Goal: Task Accomplishment & Management: Manage account settings

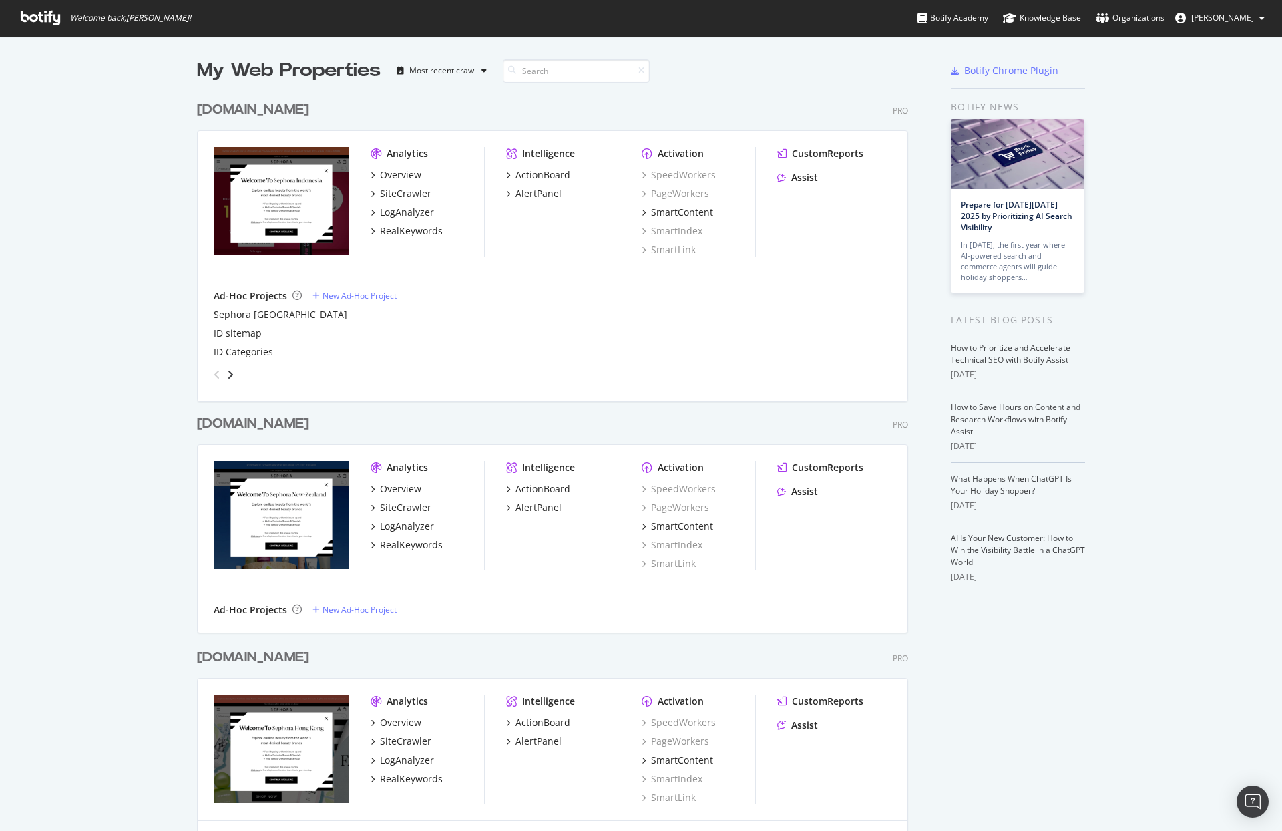
scroll to position [1552, 0]
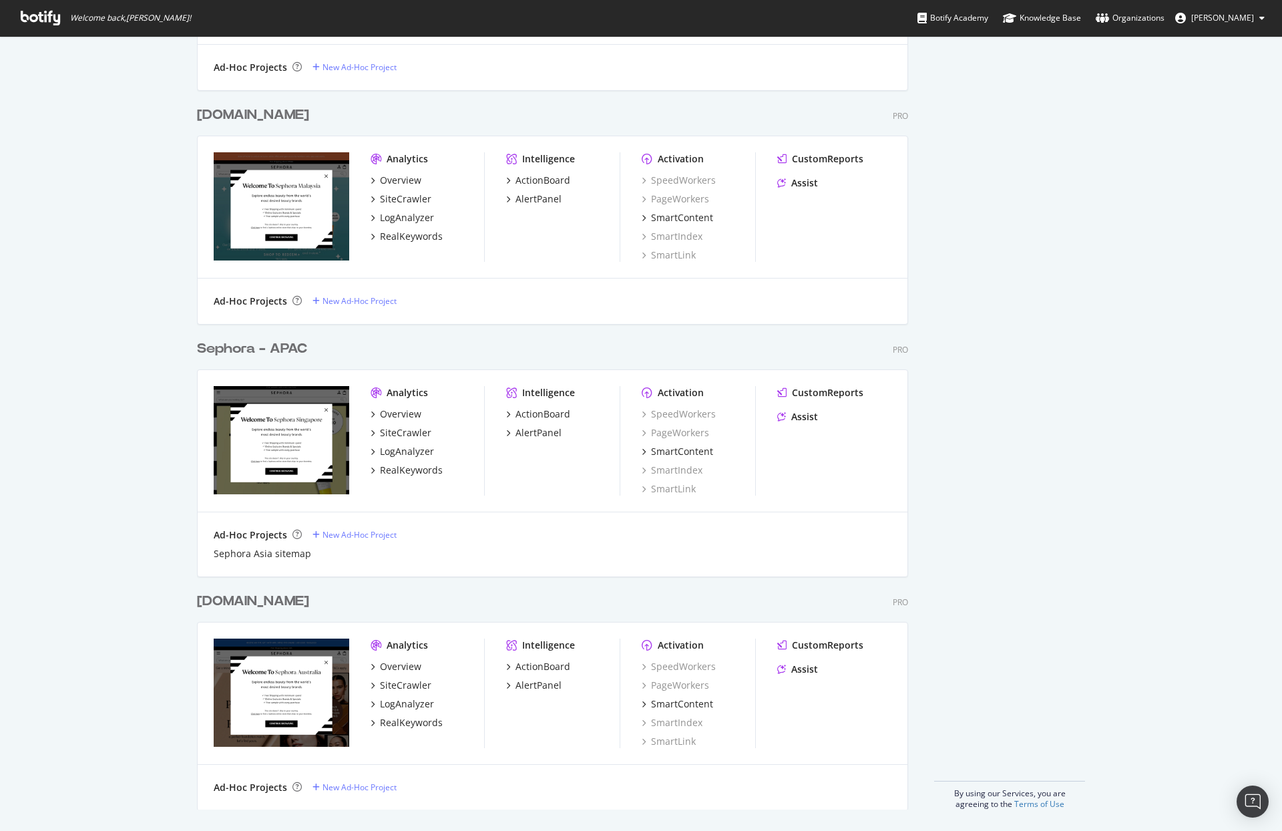
click at [274, 345] on div "Sephora - APAC" at bounding box center [252, 348] width 110 height 19
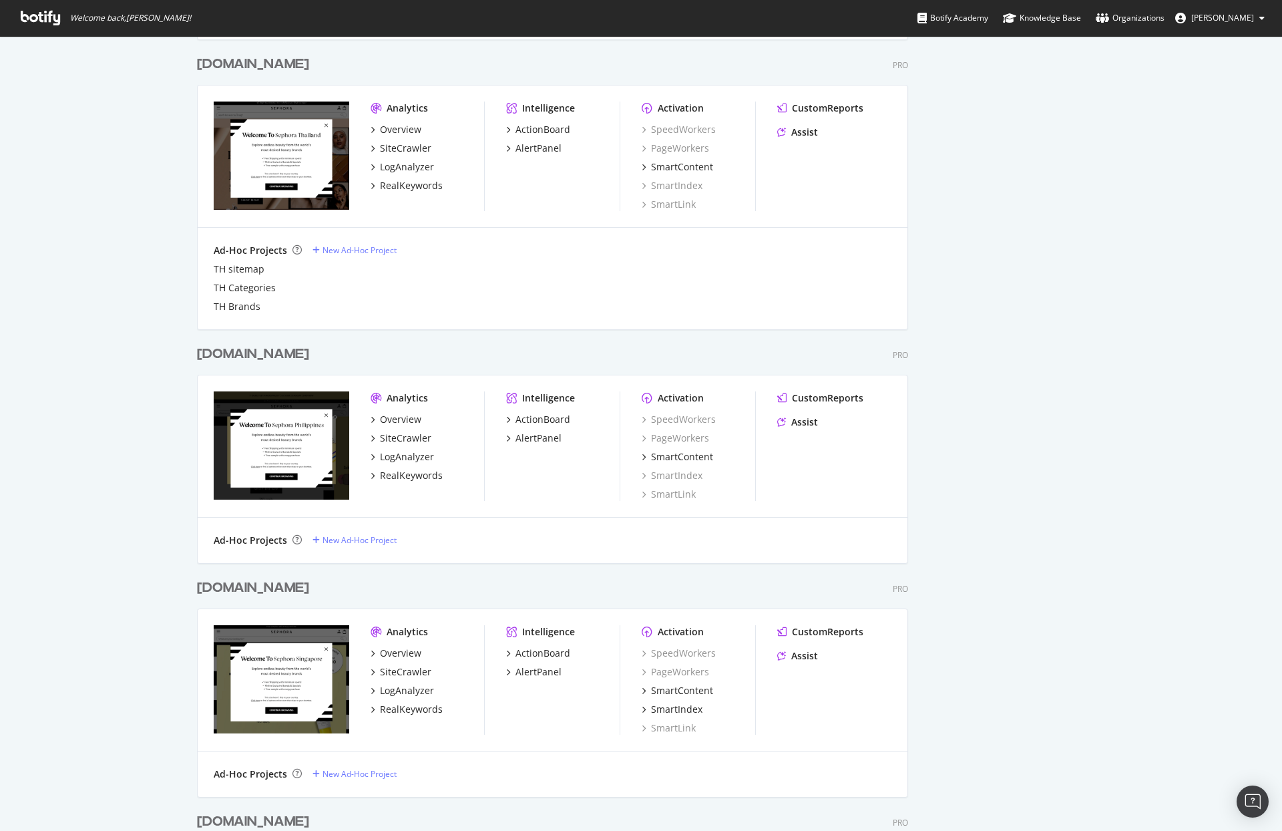
scroll to position [1552, 0]
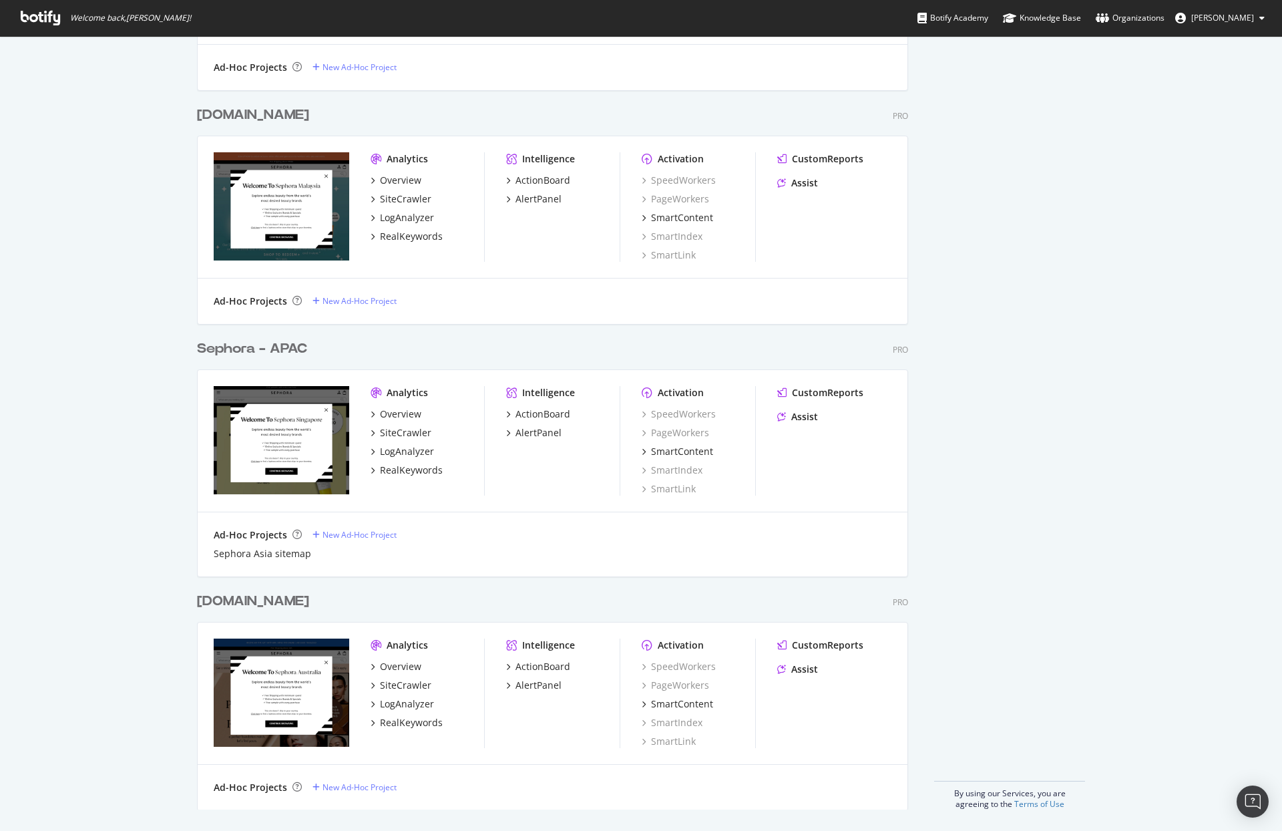
click at [291, 604] on div "[DOMAIN_NAME]" at bounding box center [253, 601] width 112 height 19
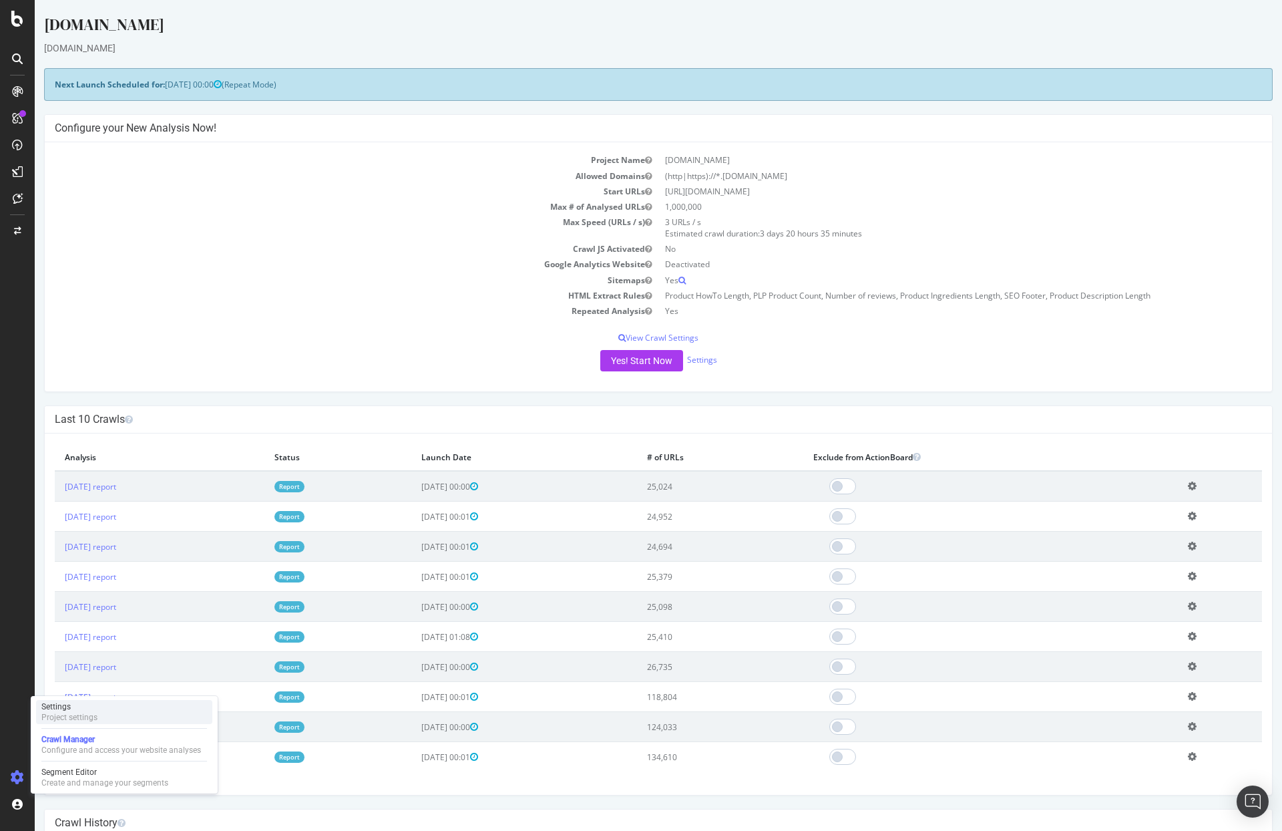
click at [56, 717] on div "Project settings" at bounding box center [69, 717] width 56 height 11
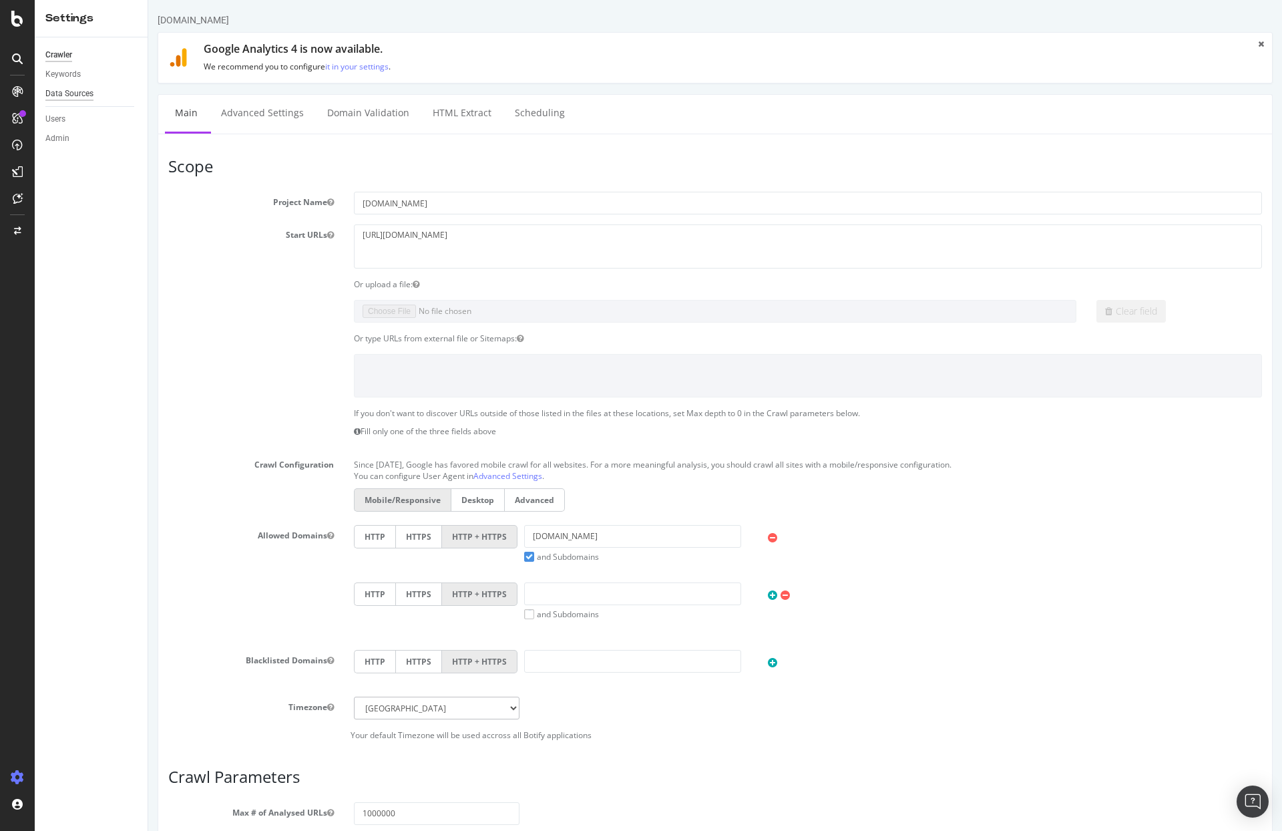
click at [82, 98] on div "Data Sources" at bounding box center [69, 94] width 48 height 14
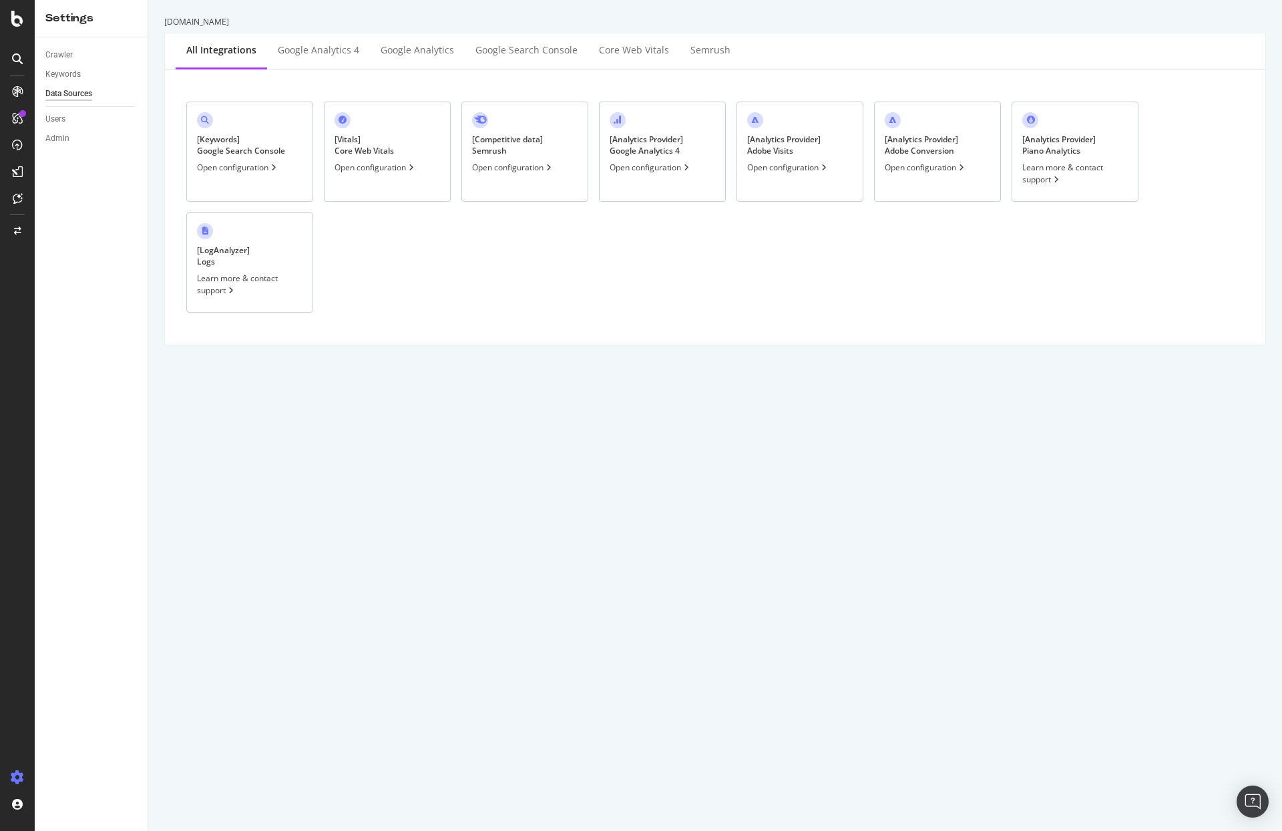
click at [659, 177] on div "[ Analytics Provider ] Google Analytics 4 Open configuration" at bounding box center [662, 152] width 127 height 100
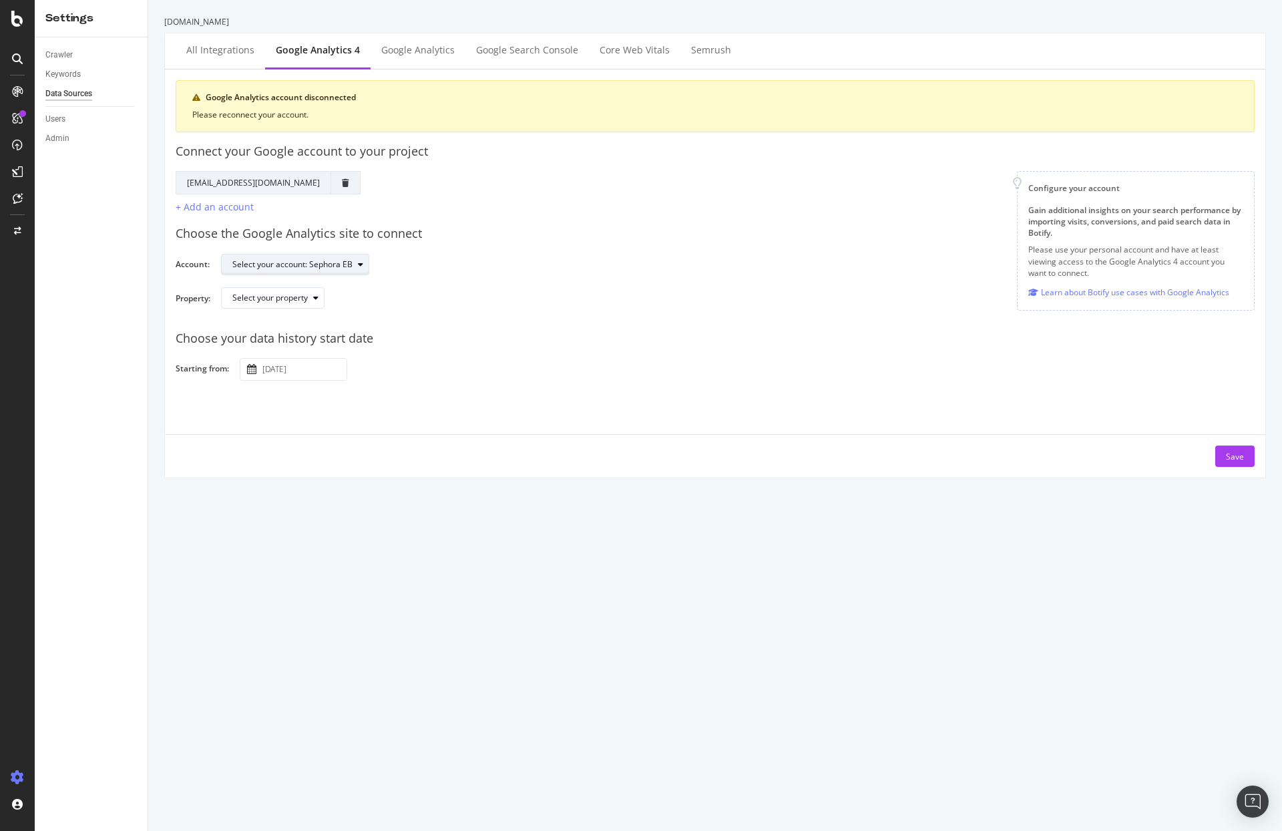
click at [355, 273] on div "Select your account: Sephora EB" at bounding box center [300, 264] width 136 height 19
click at [356, 265] on div "button" at bounding box center [361, 264] width 16 height 8
click at [324, 295] on div "button" at bounding box center [316, 298] width 16 height 8
click at [223, 206] on div "+ Add an account" at bounding box center [215, 206] width 78 height 13
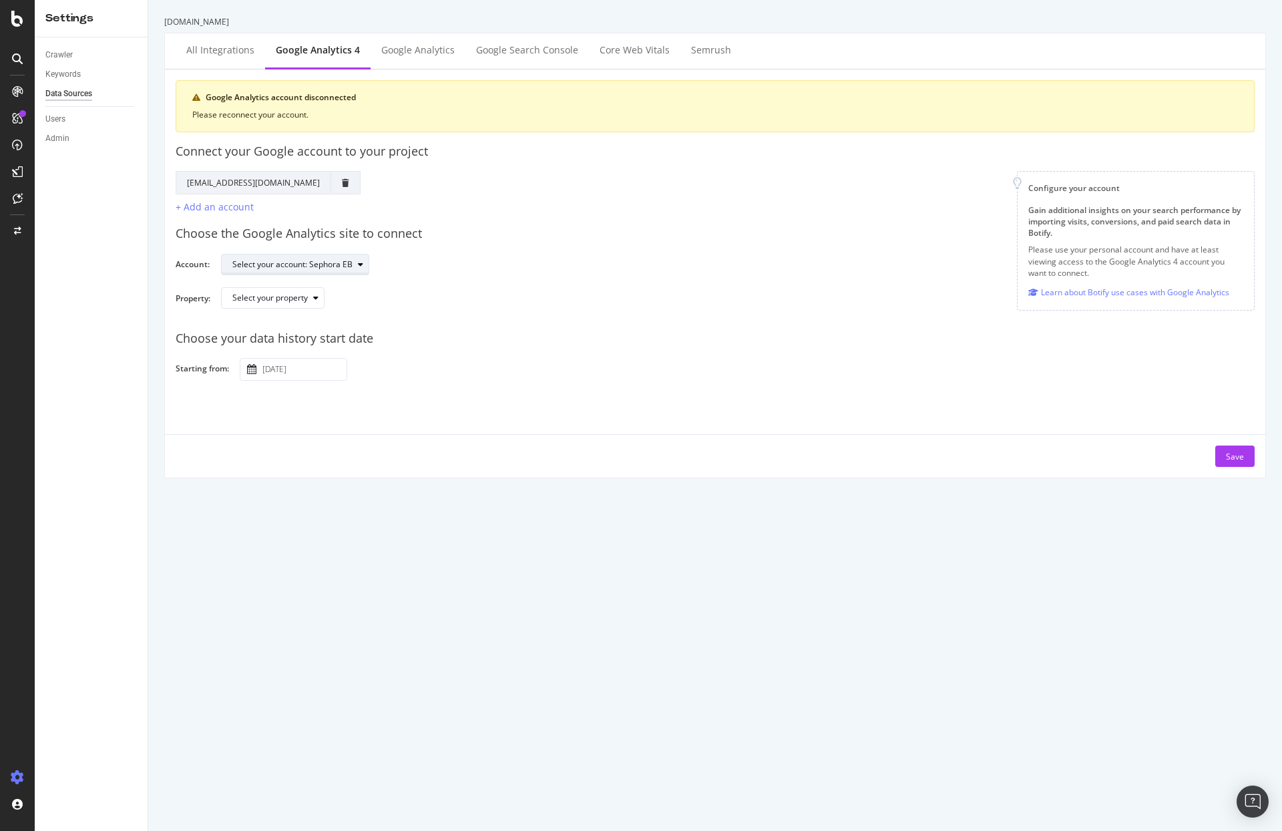
click at [361, 266] on icon "button" at bounding box center [360, 264] width 5 height 8
click at [413, 248] on div "Choose the Google Analytics site to connect Account: Select your account: Sepho…" at bounding box center [715, 266] width 1079 height 105
click at [310, 307] on div "Select your property" at bounding box center [277, 298] width 91 height 19
click at [317, 298] on icon "button" at bounding box center [315, 298] width 5 height 8
drag, startPoint x: 345, startPoint y: 294, endPoint x: 339, endPoint y: 297, distance: 6.9
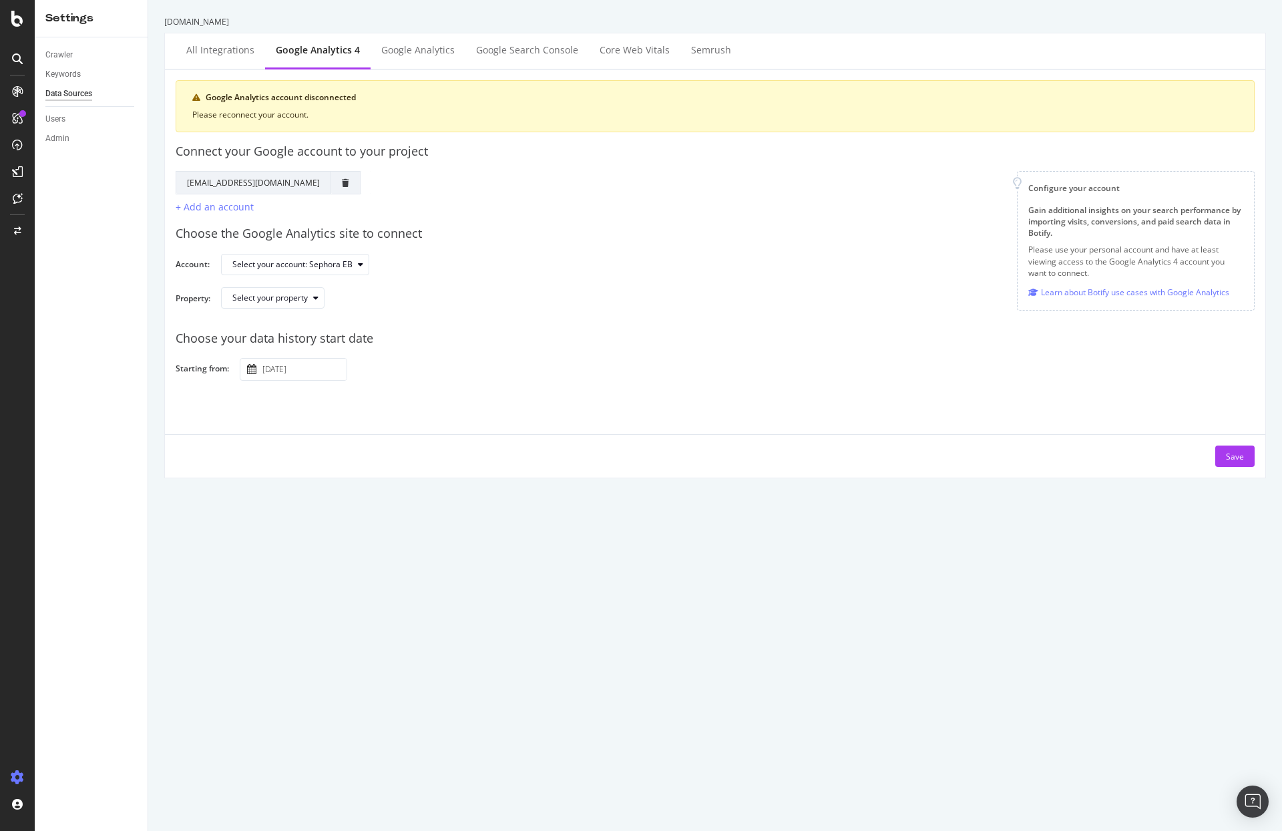
click at [343, 295] on div "Select your property" at bounding box center [732, 303] width 1023 height 32
click at [323, 301] on div "button" at bounding box center [316, 298] width 16 height 8
click at [300, 323] on div "Sephora - GA4" at bounding box center [265, 320] width 75 height 17
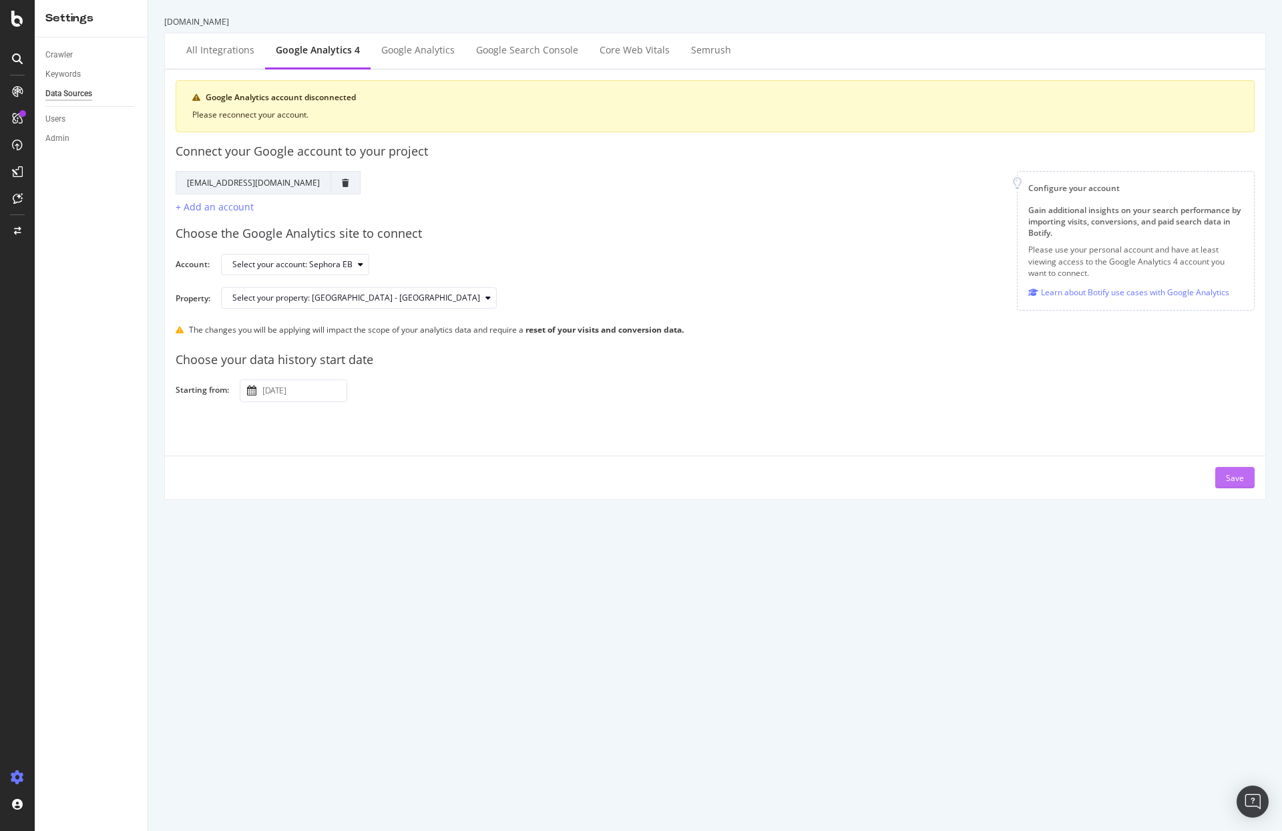
click at [1226, 484] on div "Save" at bounding box center [1235, 478] width 18 height 20
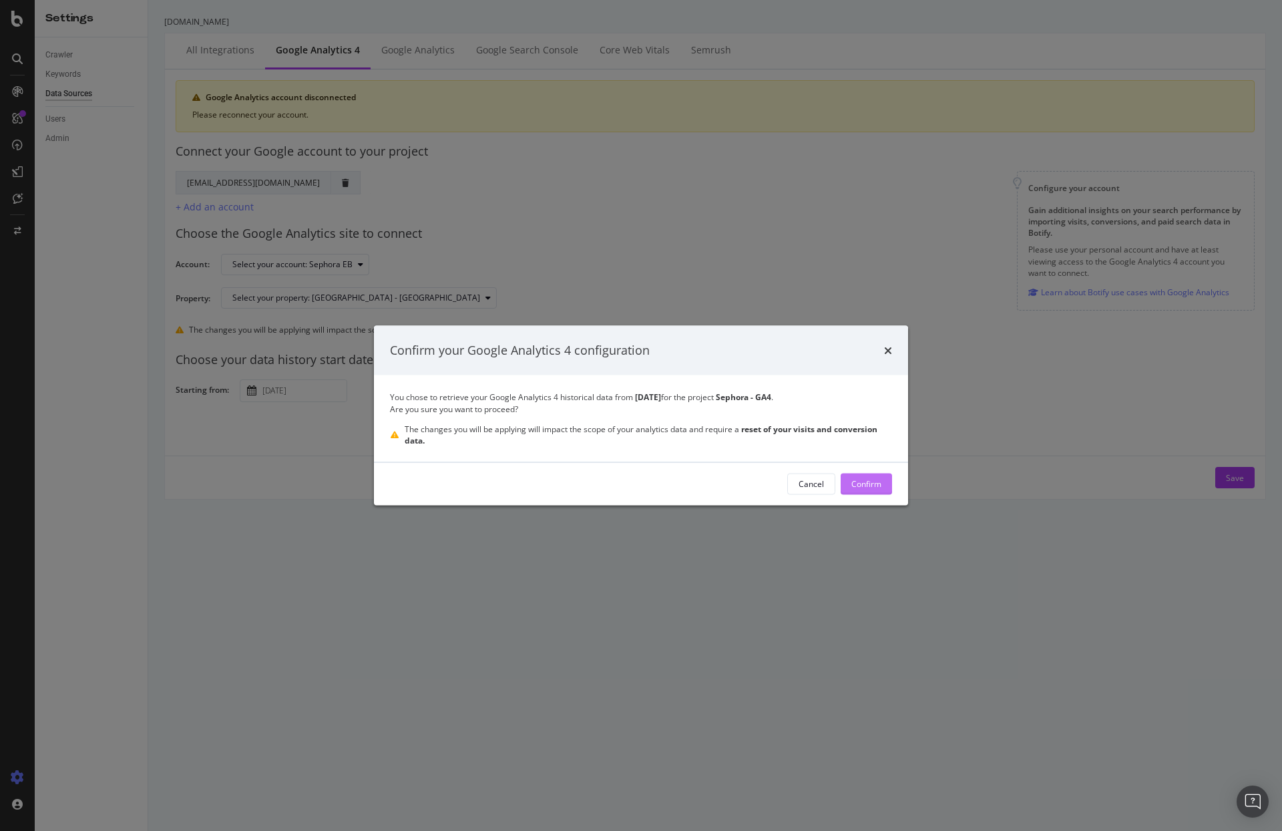
click at [864, 480] on div "Confirm" at bounding box center [867, 483] width 30 height 11
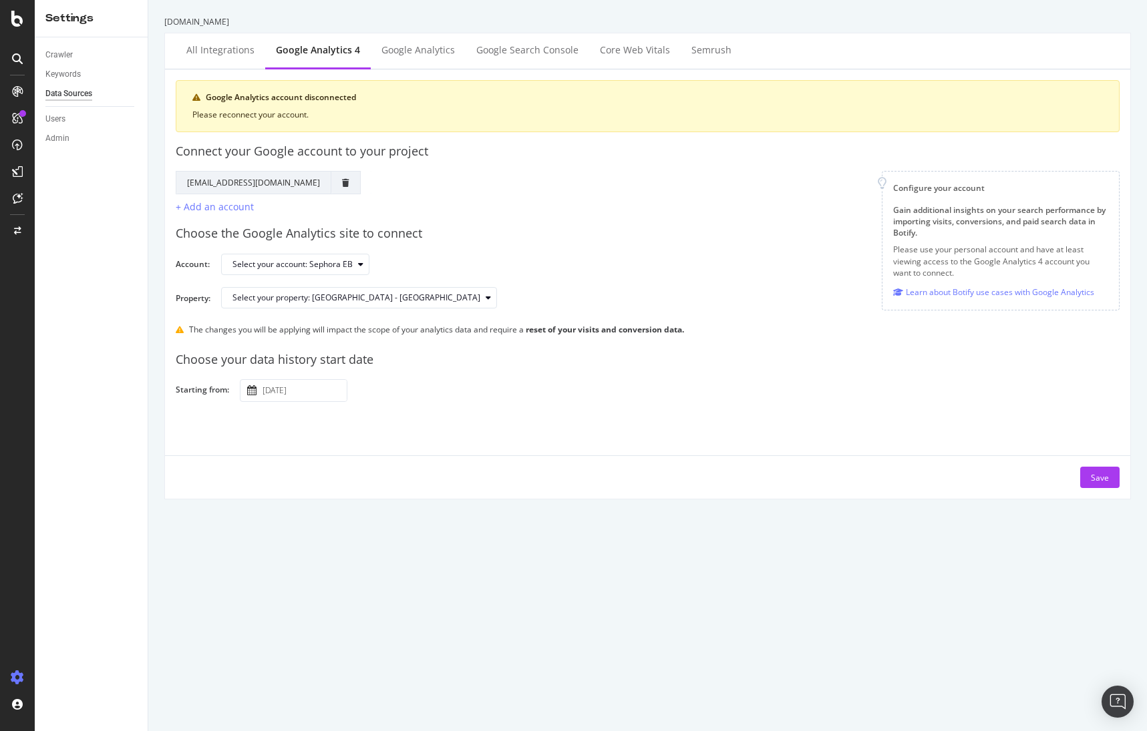
click at [1108, 488] on div "Save" at bounding box center [647, 471] width 965 height 33
click at [1103, 479] on button "Save" at bounding box center [1099, 477] width 39 height 21
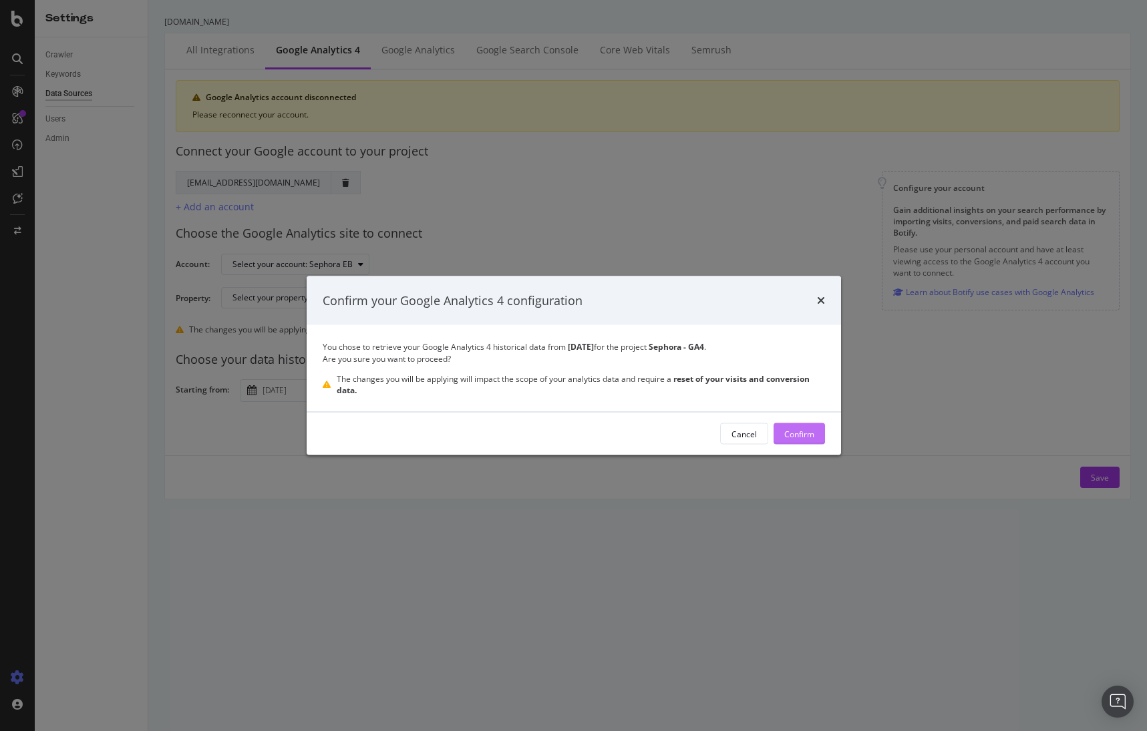
click at [800, 433] on div "Confirm" at bounding box center [799, 433] width 30 height 11
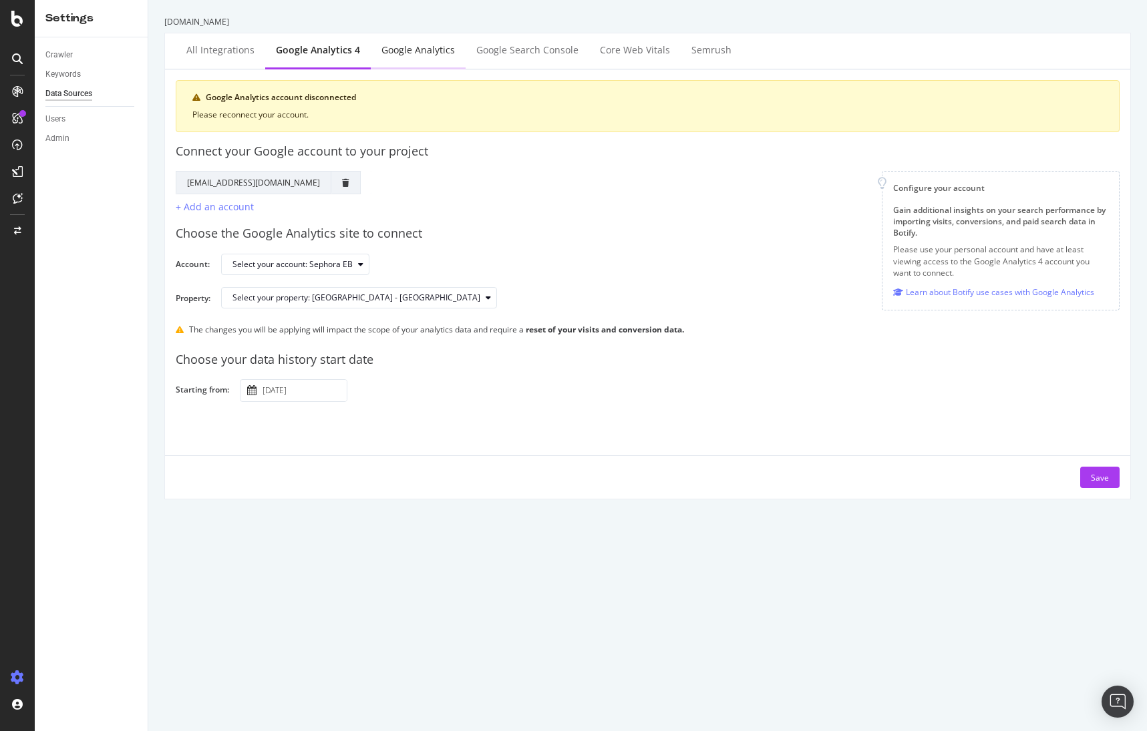
click at [421, 58] on div "Google Analytics" at bounding box center [418, 51] width 95 height 37
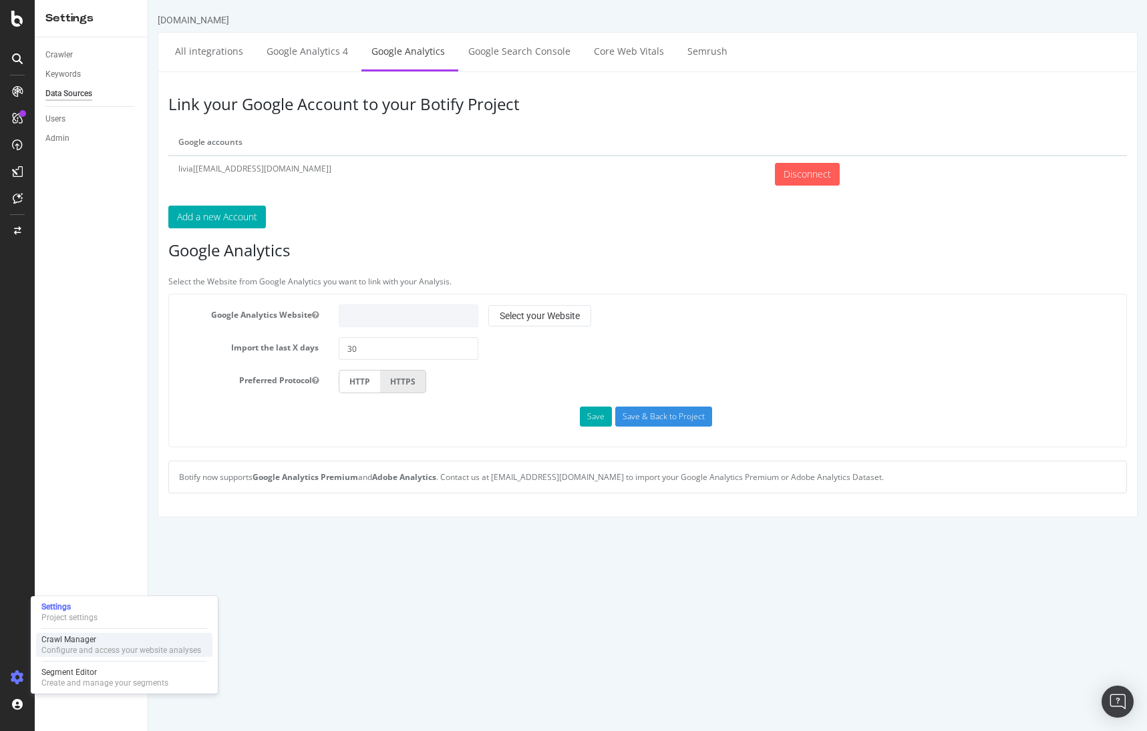
click at [146, 647] on div "Configure and access your website analyses" at bounding box center [121, 650] width 160 height 11
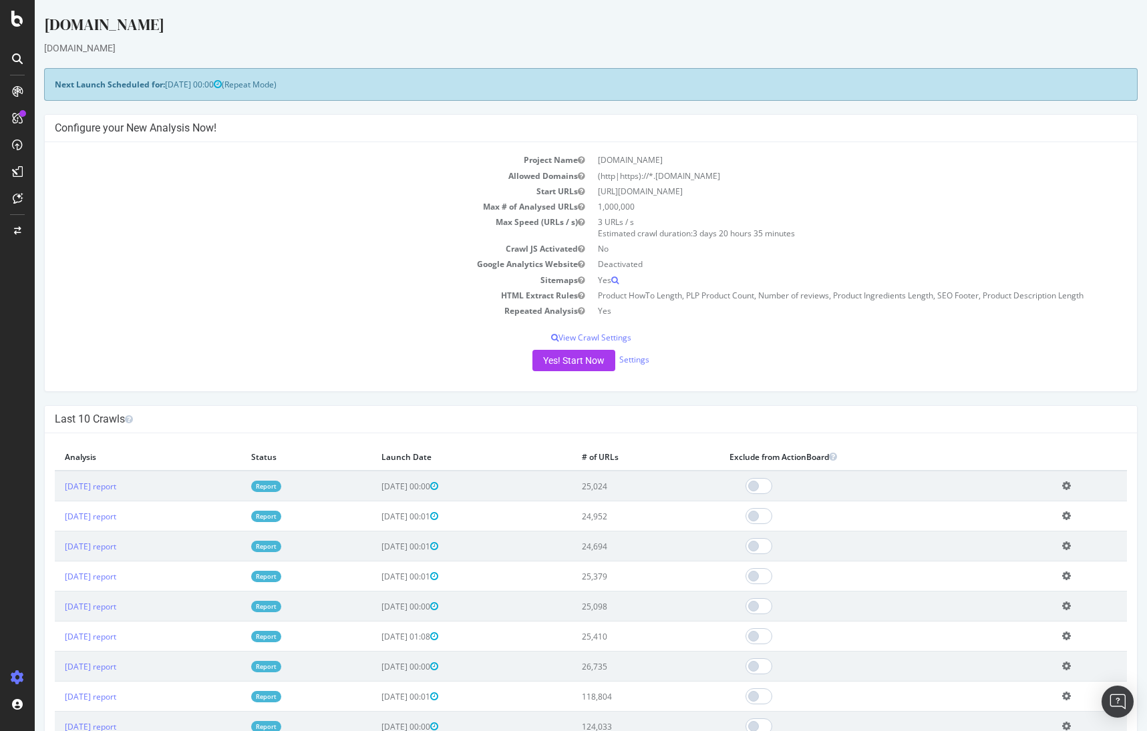
click at [69, 592] on td "[DATE] report" at bounding box center [148, 607] width 186 height 30
click at [80, 613] on div "Project settings" at bounding box center [69, 617] width 56 height 11
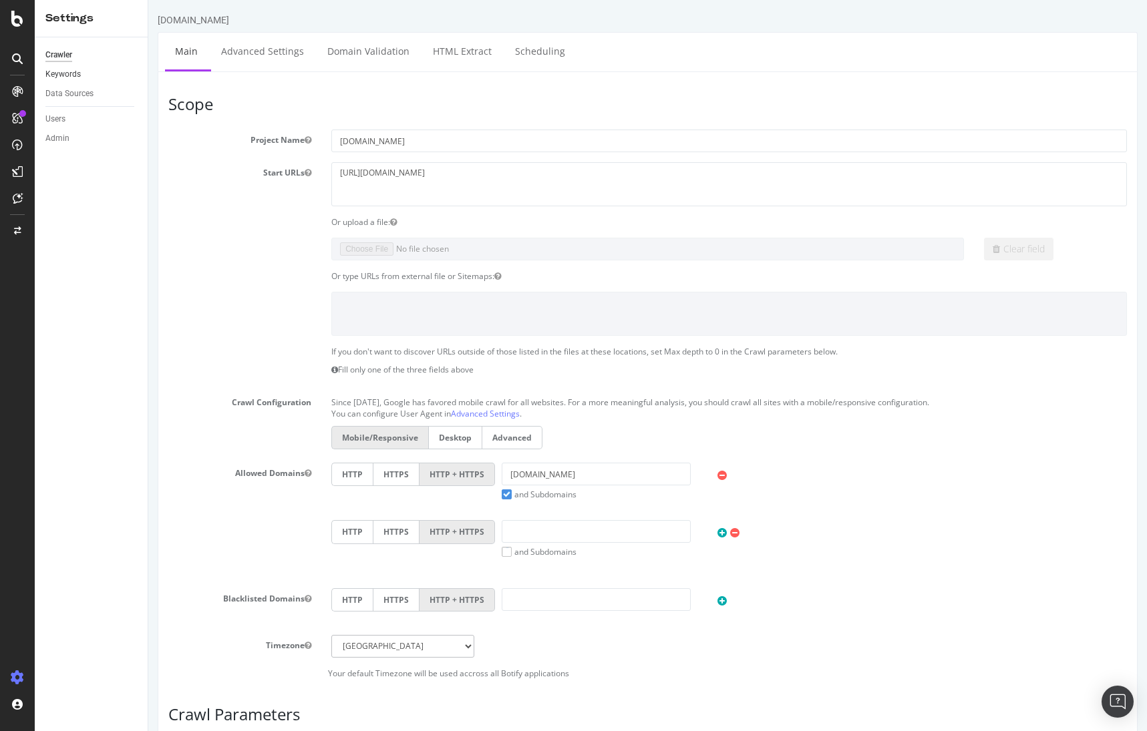
click at [83, 76] on link "Keywords" at bounding box center [91, 74] width 93 height 14
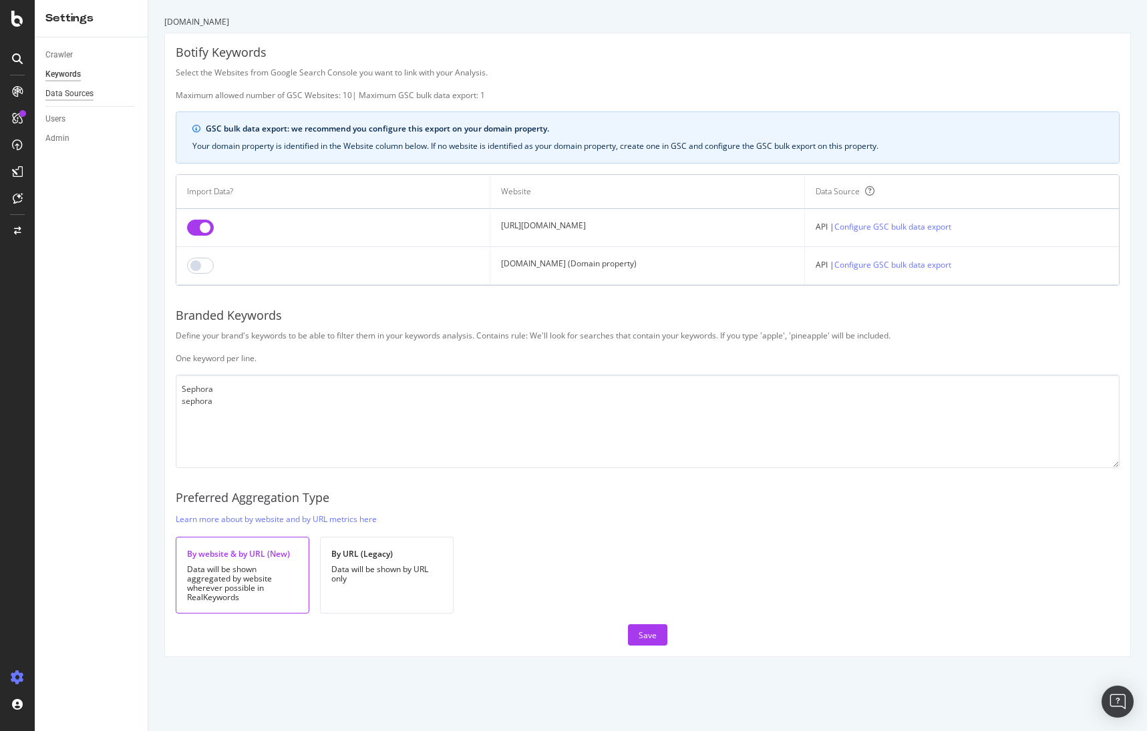
click at [70, 92] on div "Data Sources" at bounding box center [69, 94] width 48 height 14
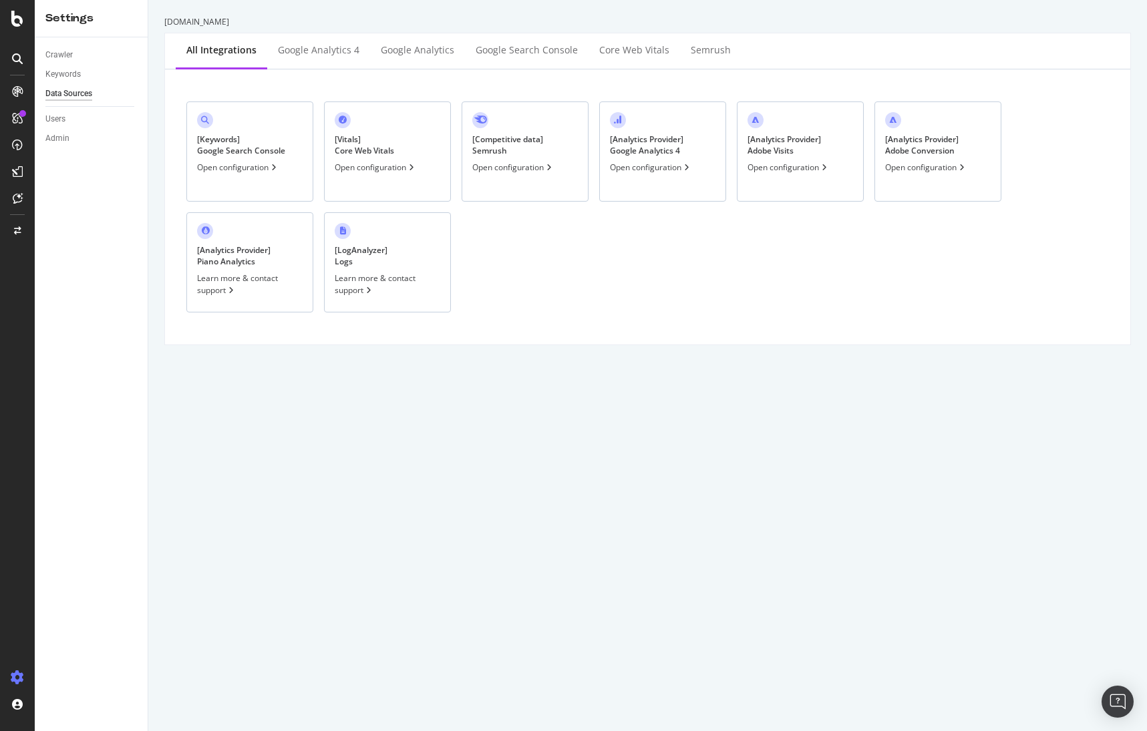
click at [663, 190] on div "[ Analytics Provider ] Google Analytics 4 Open configuration" at bounding box center [662, 152] width 127 height 100
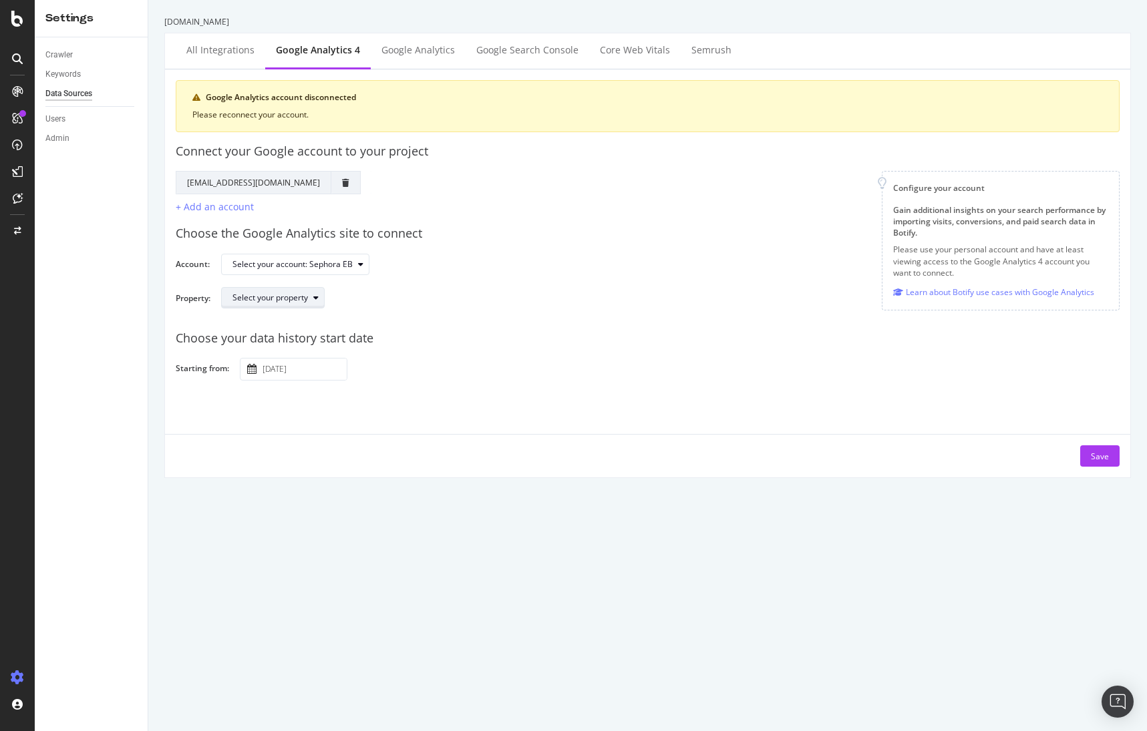
click at [315, 301] on icon "button" at bounding box center [315, 298] width 5 height 8
click at [526, 261] on div "Select your account: Sephora EB" at bounding box center [665, 264] width 888 height 23
click at [414, 45] on div "Google Analytics" at bounding box center [417, 49] width 73 height 13
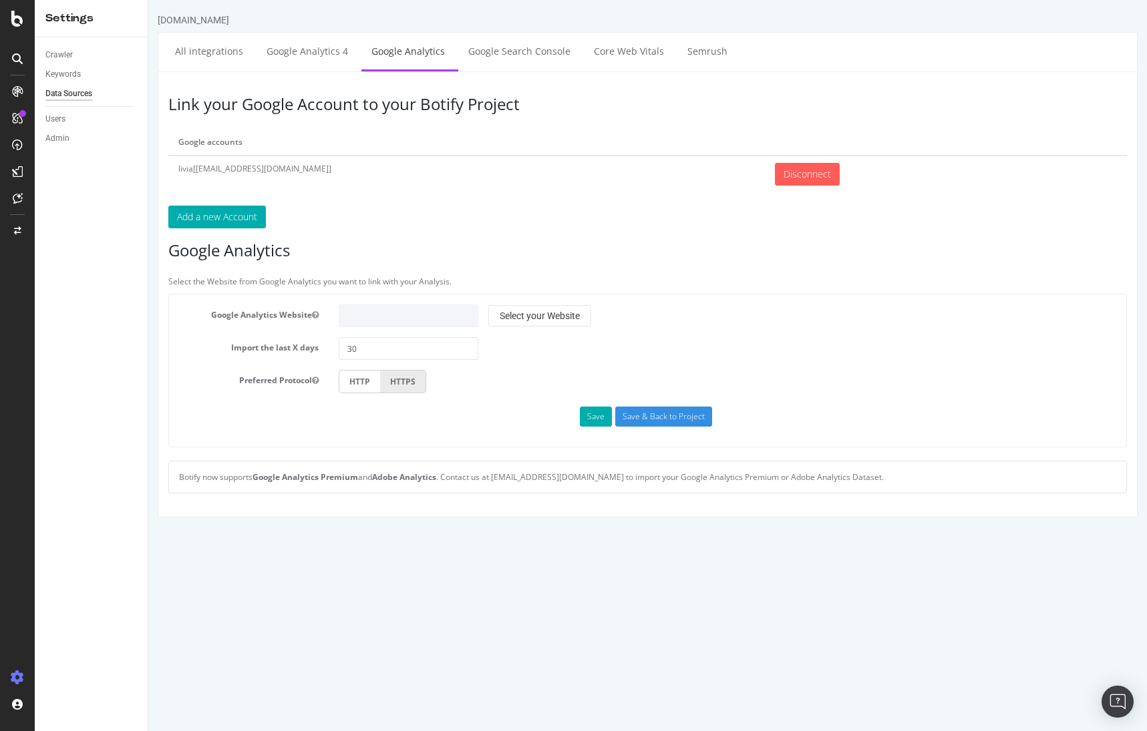
click at [515, 331] on div "Google Analytics Website Select your Website Your Google Analytics Websites Goo…" at bounding box center [647, 371] width 958 height 154
click at [516, 319] on button "Select your Website" at bounding box center [539, 315] width 103 height 21
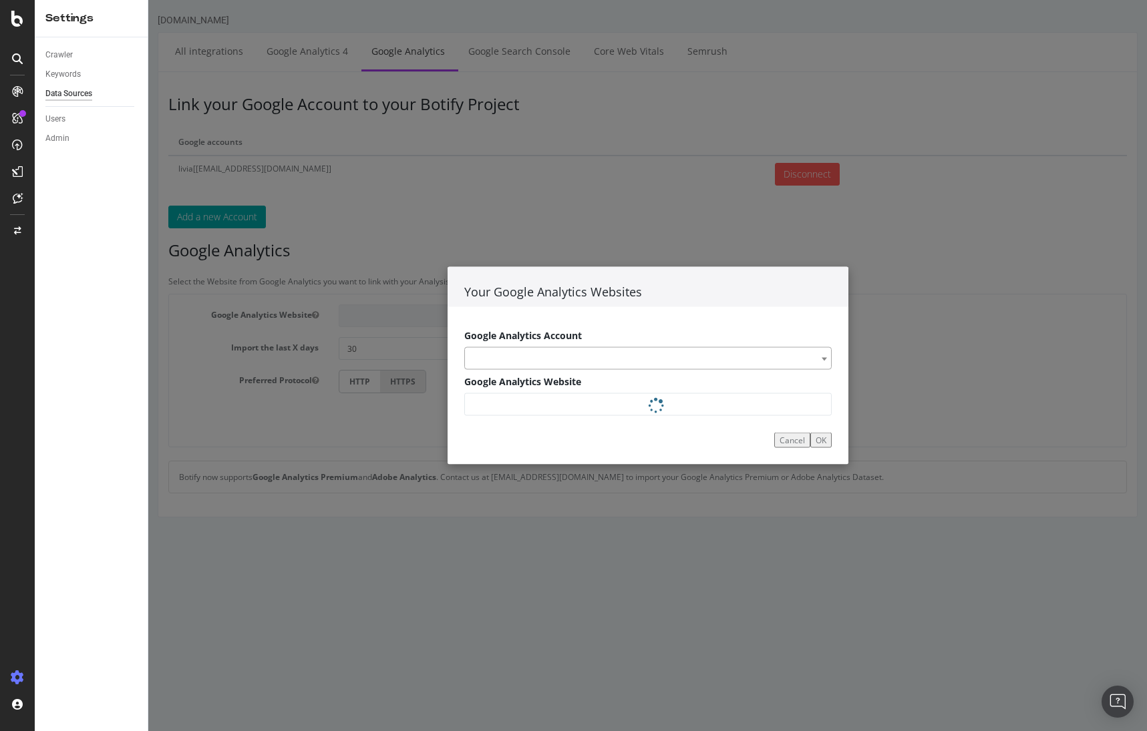
click at [618, 365] on span at bounding box center [647, 358] width 367 height 23
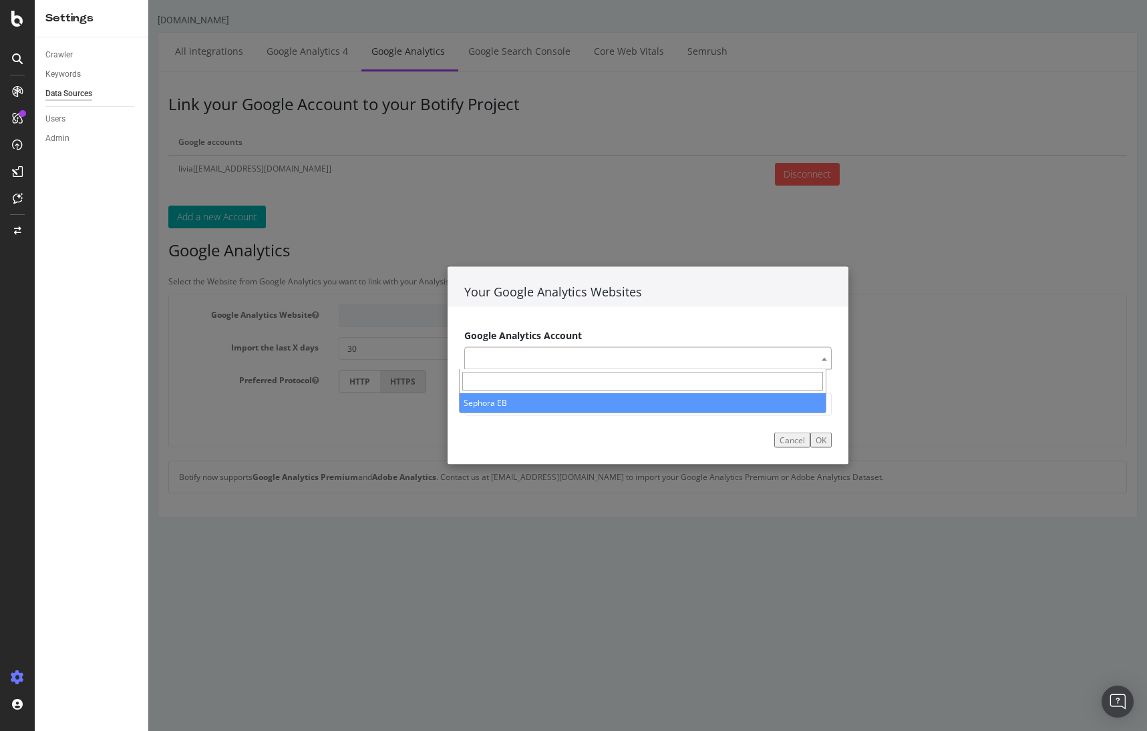
select select "livia[[EMAIL_ADDRESS][DOMAIN_NAME]]|25803212"
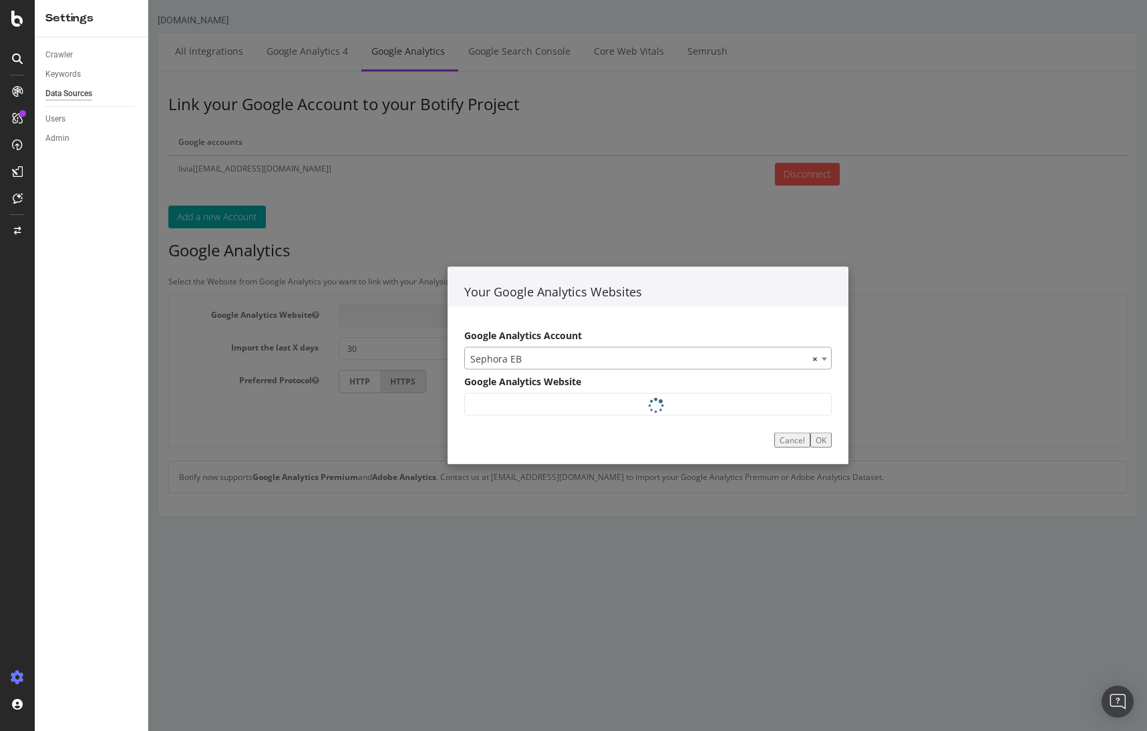
click at [574, 393] on div "--" at bounding box center [647, 404] width 367 height 23
click at [464, 393] on select "- Select your Google Analytics Website -" at bounding box center [647, 404] width 367 height 23
drag, startPoint x: 590, startPoint y: 401, endPoint x: 600, endPoint y: 410, distance: 13.7
click at [600, 410] on select "- Select your Google Analytics Website -" at bounding box center [647, 404] width 367 height 23
click at [599, 401] on select "- Select your Google Analytics Website -" at bounding box center [647, 404] width 367 height 23
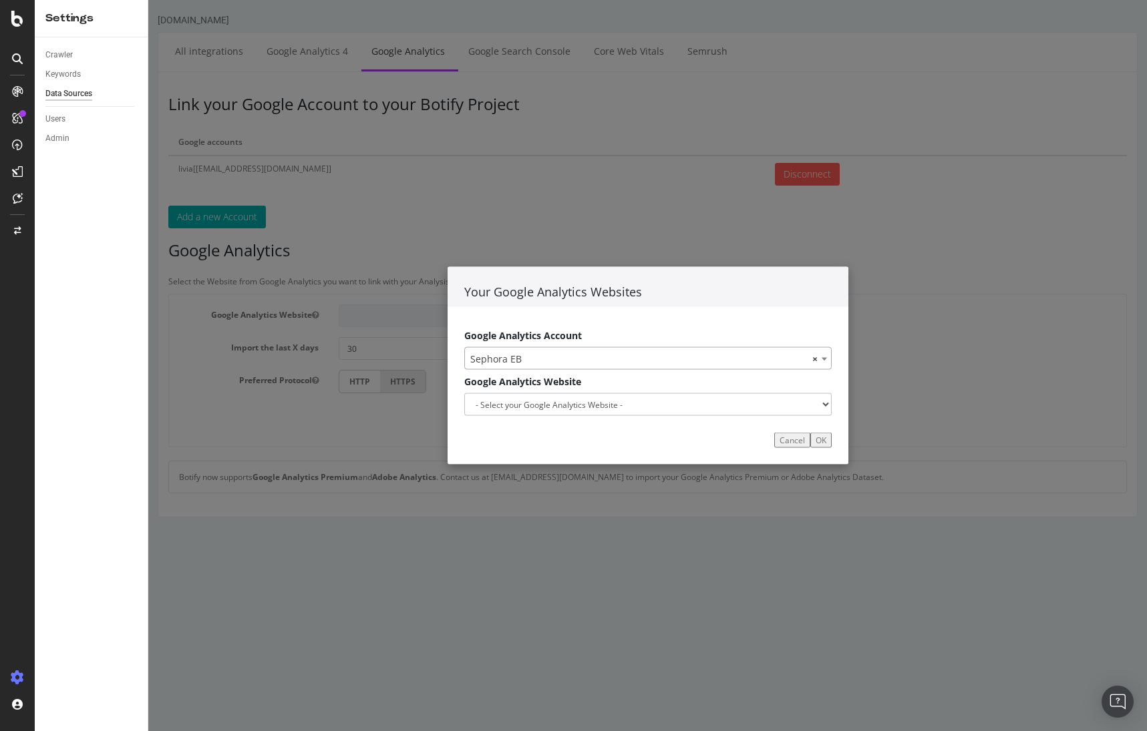
click at [594, 418] on div "Cancel OK" at bounding box center [647, 440] width 401 height 49
drag, startPoint x: 596, startPoint y: 395, endPoint x: 593, endPoint y: 405, distance: 9.7
click at [593, 405] on select "- Select your Google Analytics Website -" at bounding box center [647, 404] width 367 height 23
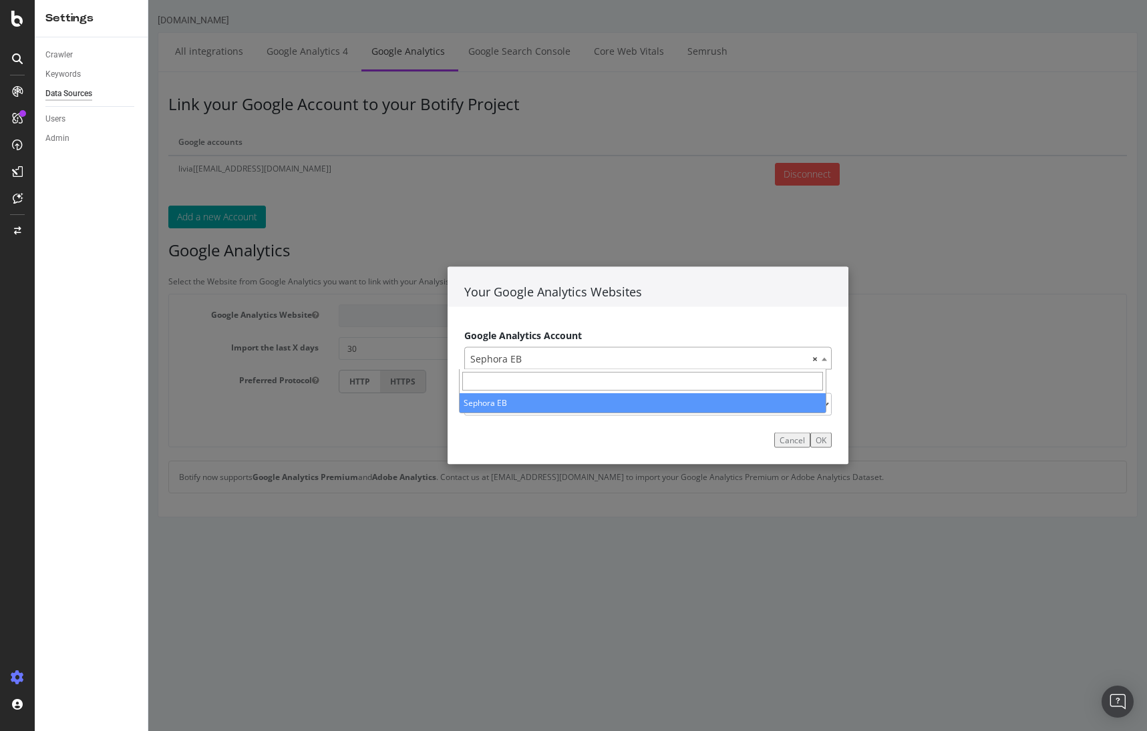
click at [590, 349] on span "× Sephora EB" at bounding box center [648, 358] width 366 height 23
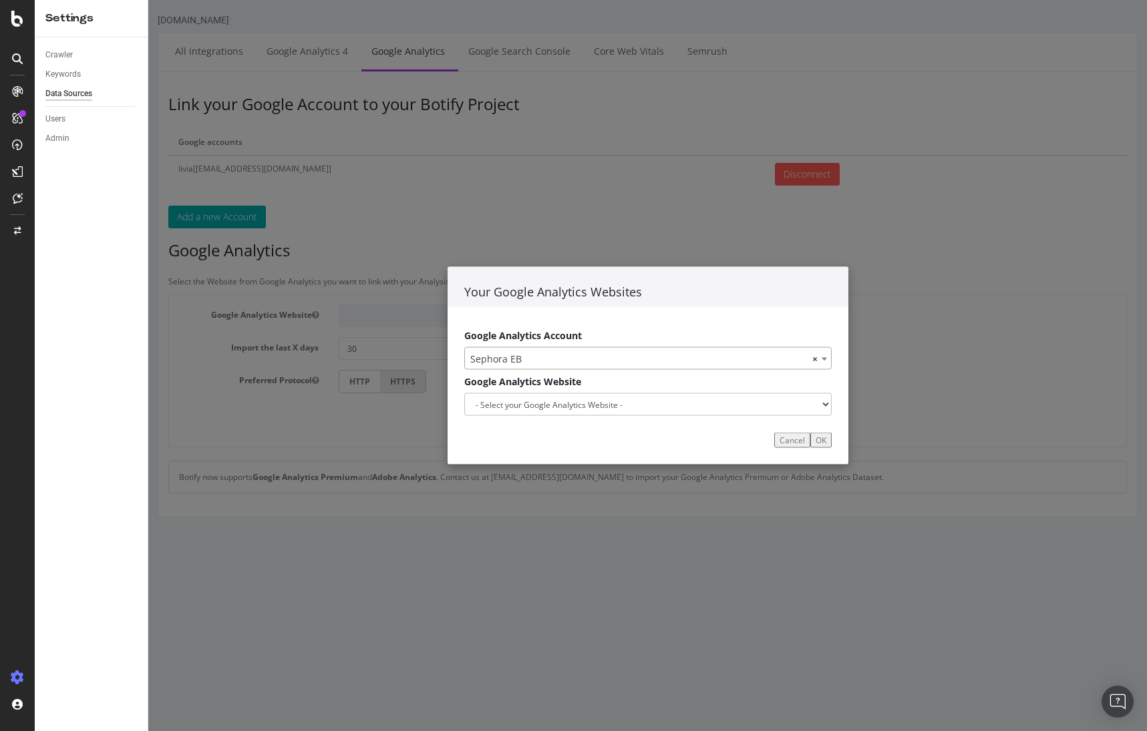
click at [590, 349] on span "× Sephora EB" at bounding box center [648, 358] width 366 height 23
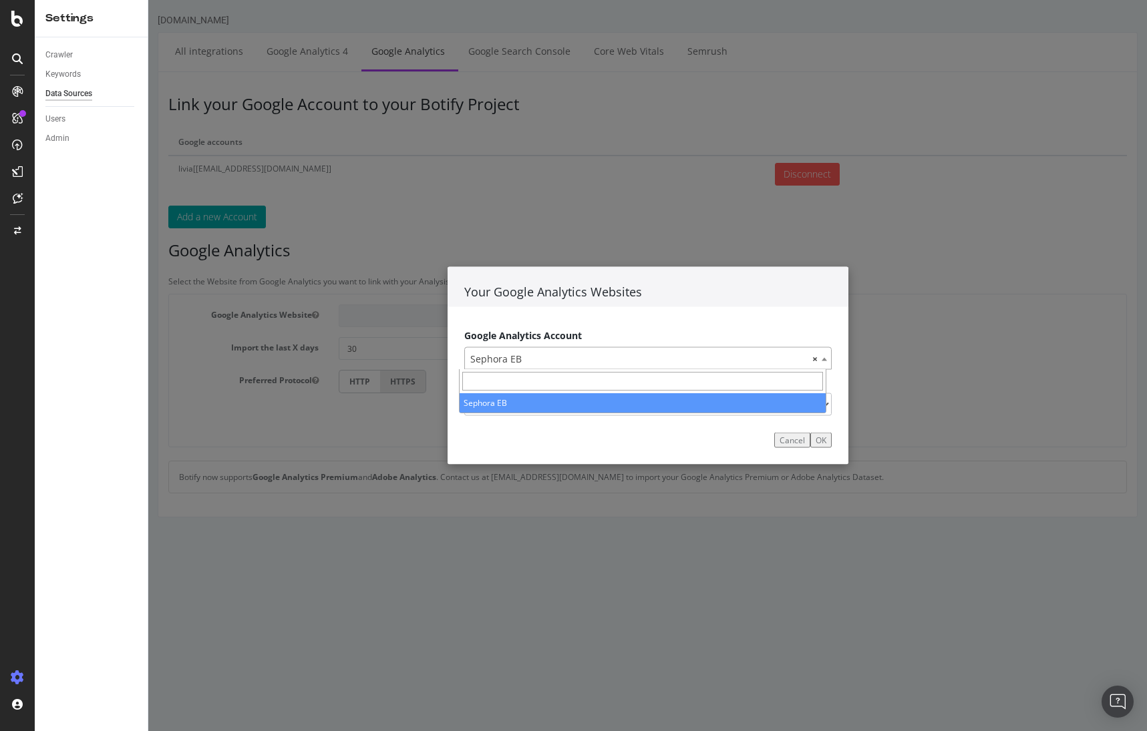
click at [590, 352] on span "× Sephora EB" at bounding box center [648, 358] width 366 height 23
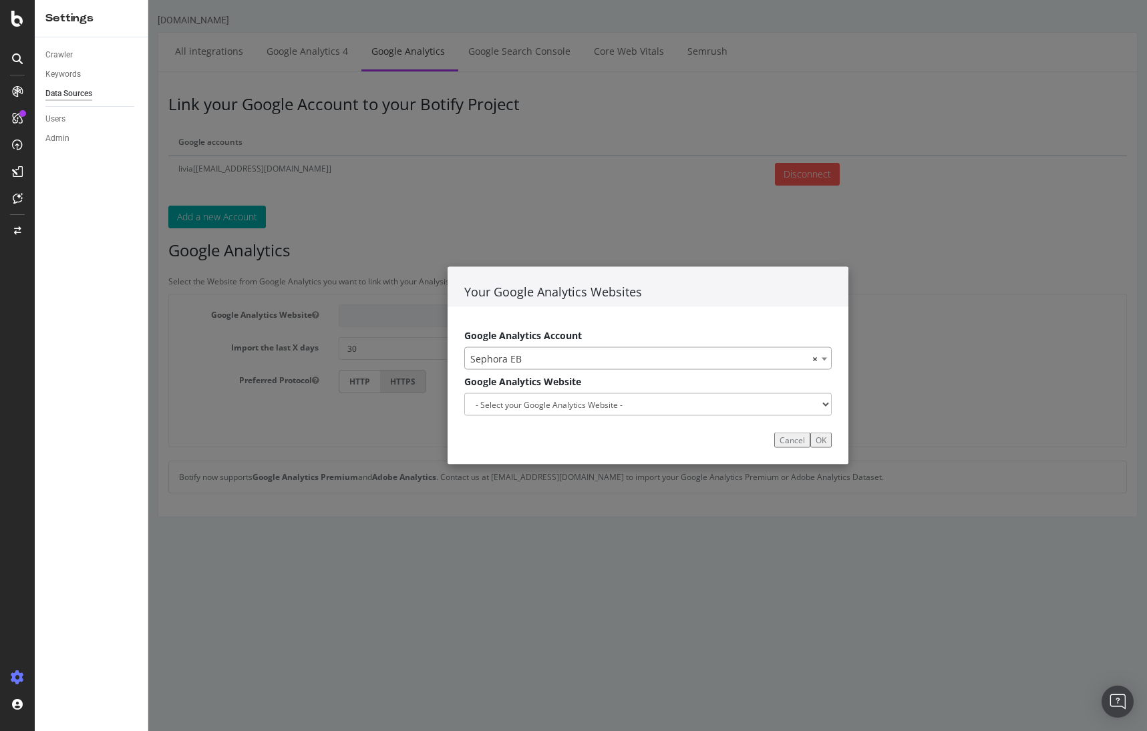
click at [590, 352] on span "× Sephora EB" at bounding box center [648, 358] width 366 height 23
click at [815, 438] on button "OK" at bounding box center [820, 440] width 21 height 15
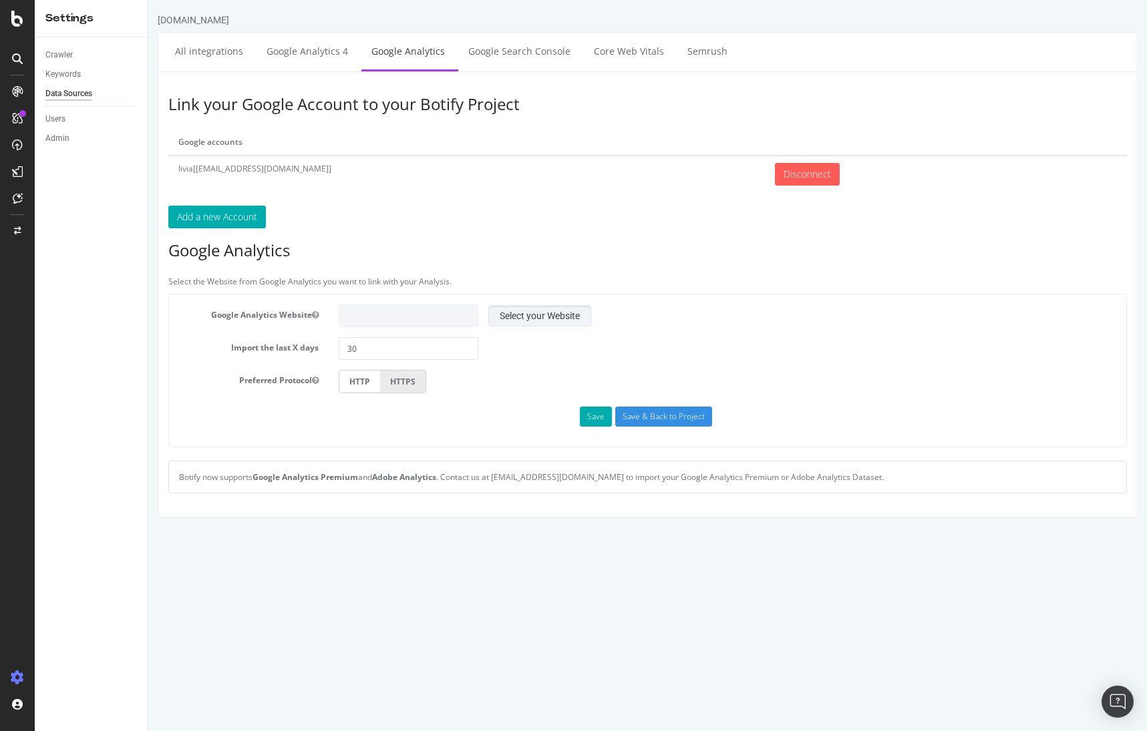
click at [543, 325] on button "Select your Website" at bounding box center [539, 315] width 103 height 21
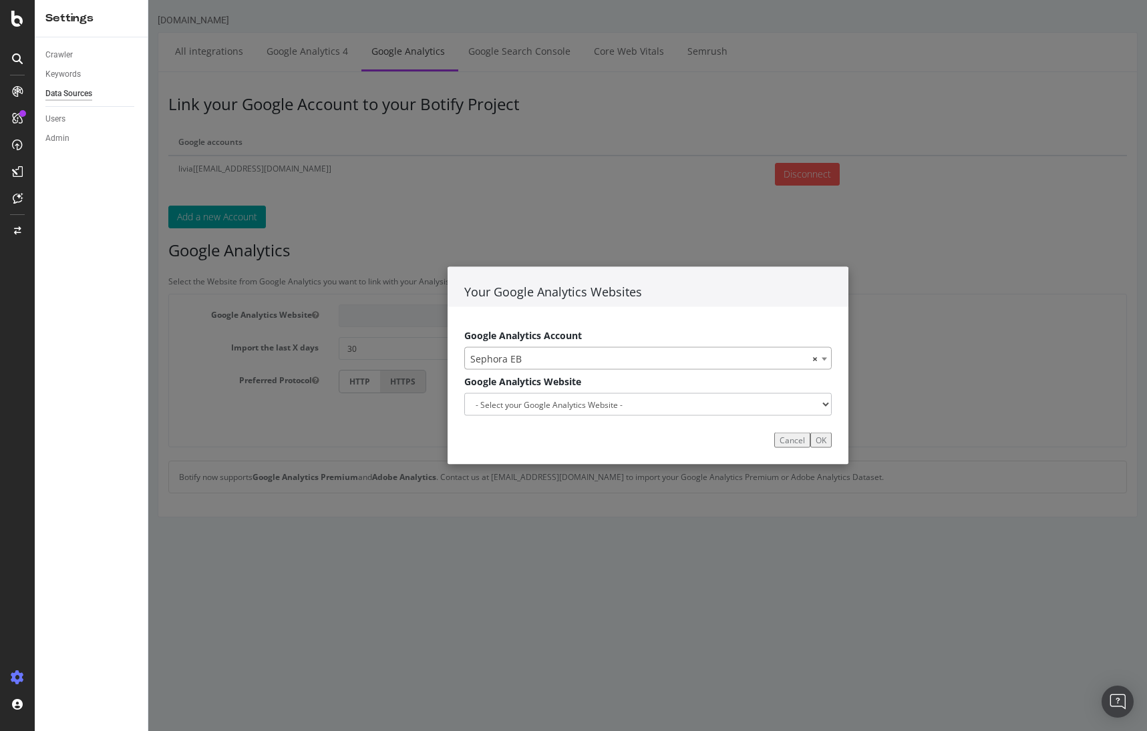
select select
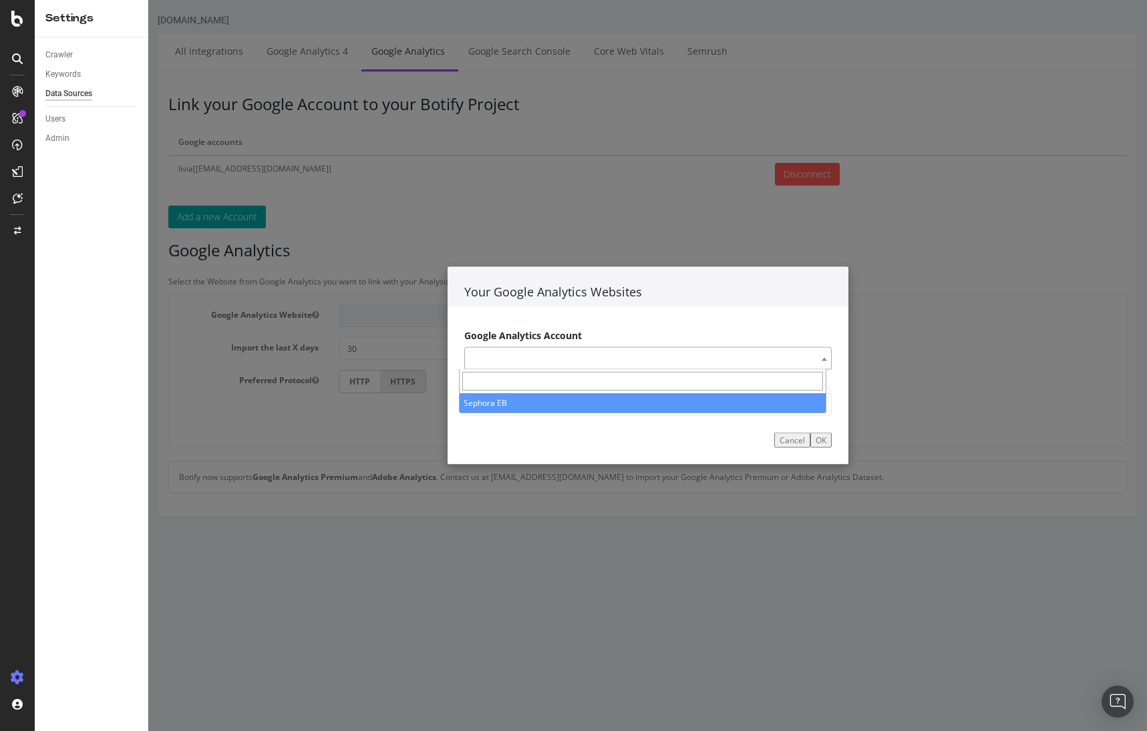
drag, startPoint x: 810, startPoint y: 360, endPoint x: 805, endPoint y: 343, distance: 18.2
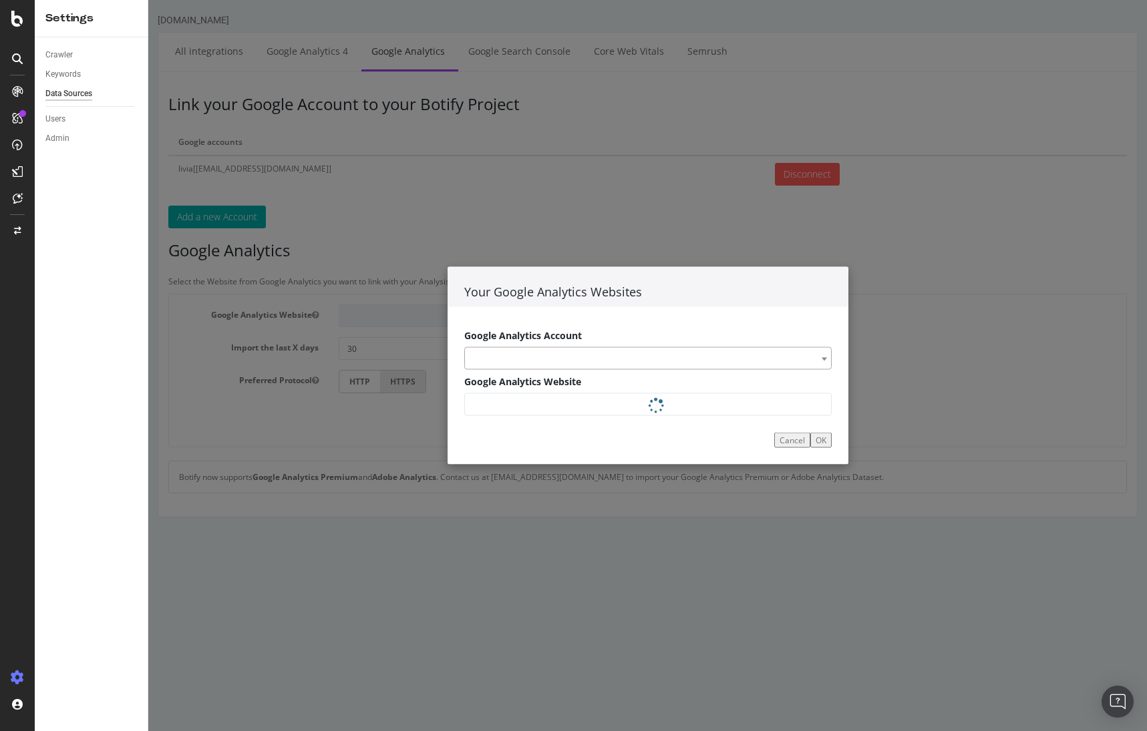
click at [805, 343] on div "Google Analytics Account Sephora EB" at bounding box center [647, 349] width 367 height 39
click at [818, 397] on div at bounding box center [647, 404] width 367 height 23
click at [785, 444] on button "Cancel" at bounding box center [792, 440] width 36 height 15
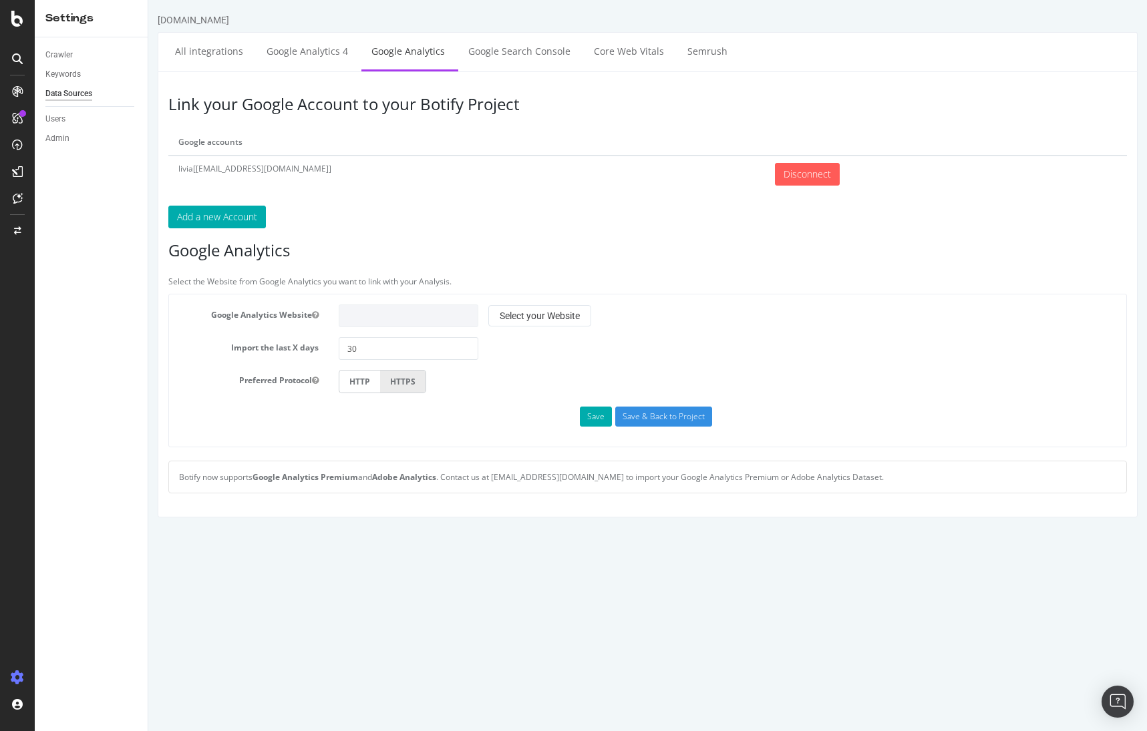
click at [476, 222] on p "Add a new Account" at bounding box center [647, 217] width 958 height 23
click at [313, 55] on link "Google Analytics 4" at bounding box center [307, 51] width 102 height 37
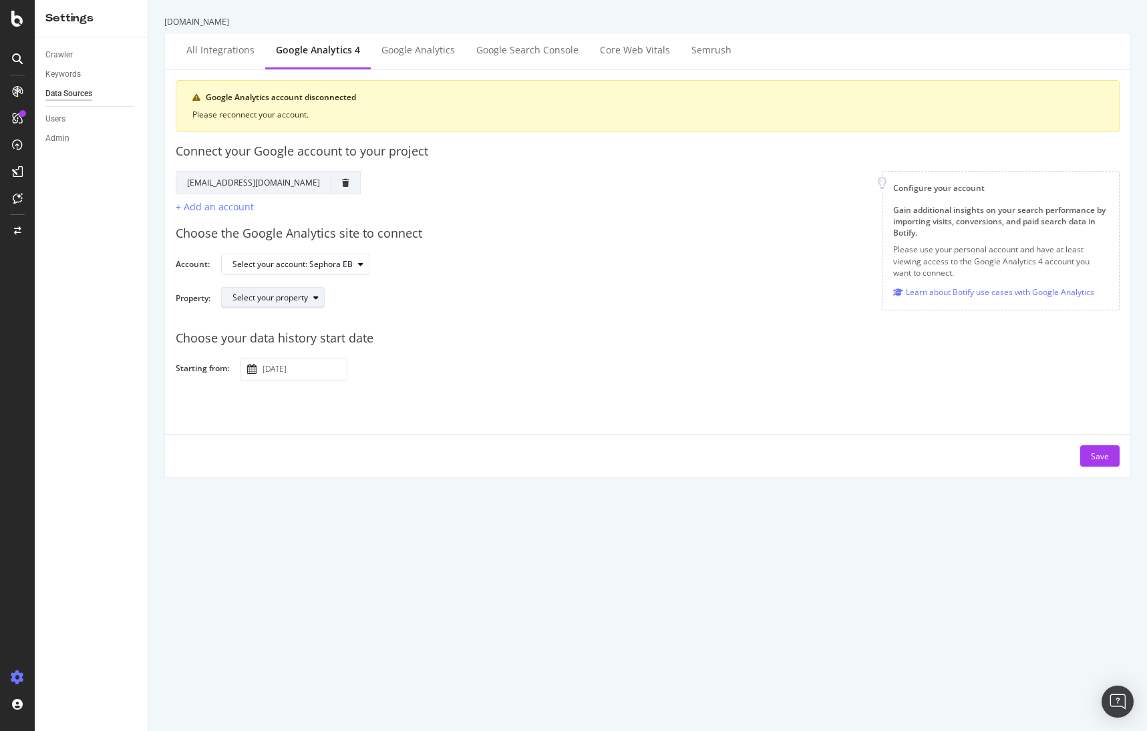
click at [293, 304] on div "Select your property" at bounding box center [277, 298] width 91 height 19
click at [254, 313] on div "Sephora - GA4" at bounding box center [265, 320] width 75 height 17
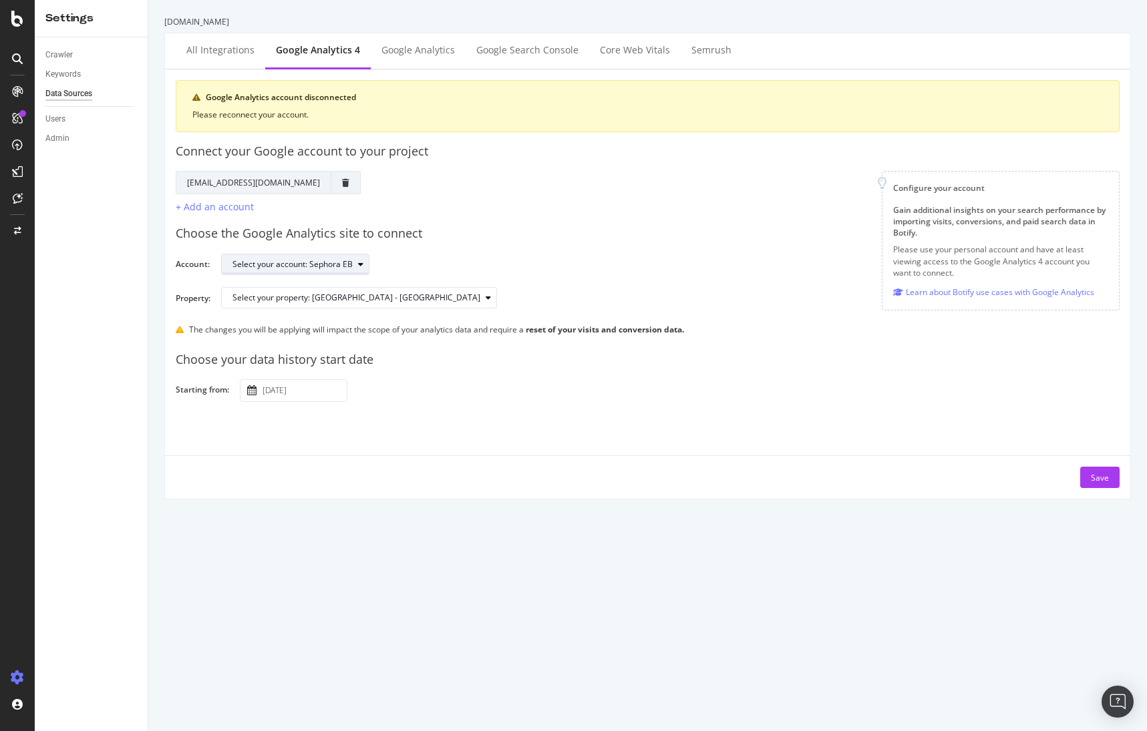
click at [317, 261] on div "Select your account: Sephora EB" at bounding box center [292, 264] width 120 height 8
click at [486, 209] on div "Google Account Action Reconnect Account [EMAIL_ADDRESS][DOMAIN_NAME] + Add an a…" at bounding box center [528, 192] width 685 height 43
click at [580, 224] on div "Choose the Google Analytics site to connect Account: Select your account: Sepho…" at bounding box center [648, 266] width 944 height 105
click at [480, 295] on div "button" at bounding box center [488, 298] width 16 height 8
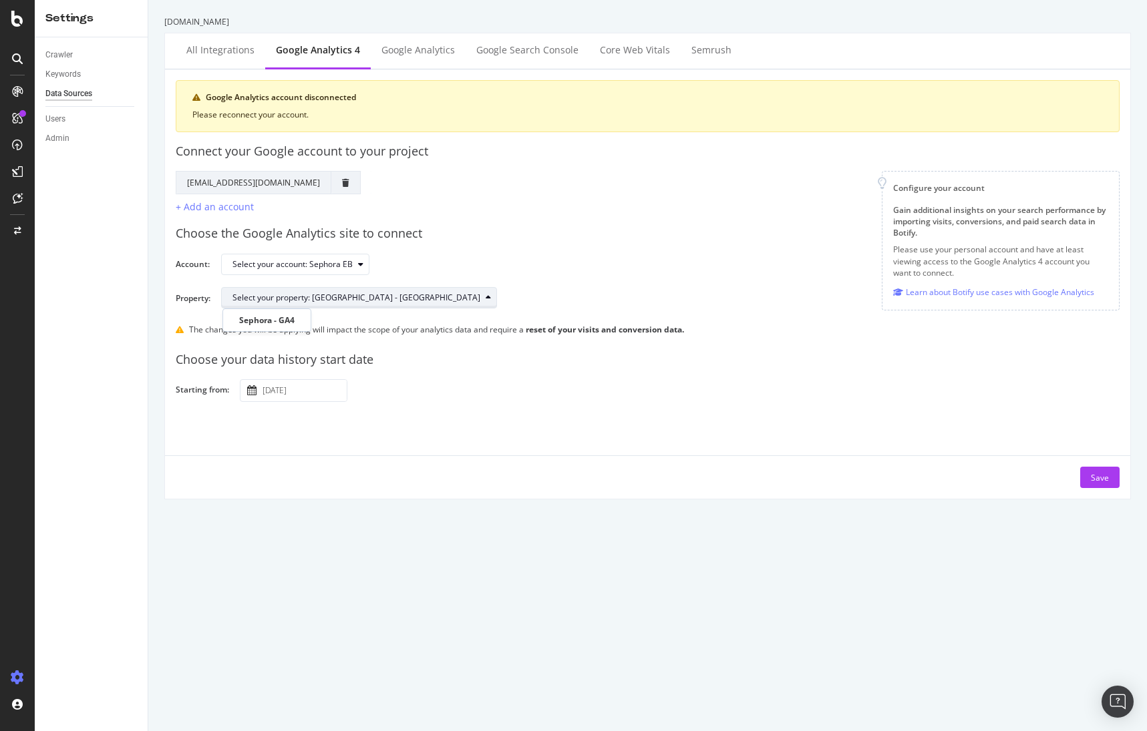
click at [480, 295] on div "button" at bounding box center [488, 298] width 16 height 8
click at [286, 375] on div "Choose your data history start date Starting from: [DATE] Navigate forward to i…" at bounding box center [648, 372] width 944 height 62
click at [289, 395] on input "[DATE]" at bounding box center [303, 390] width 87 height 21
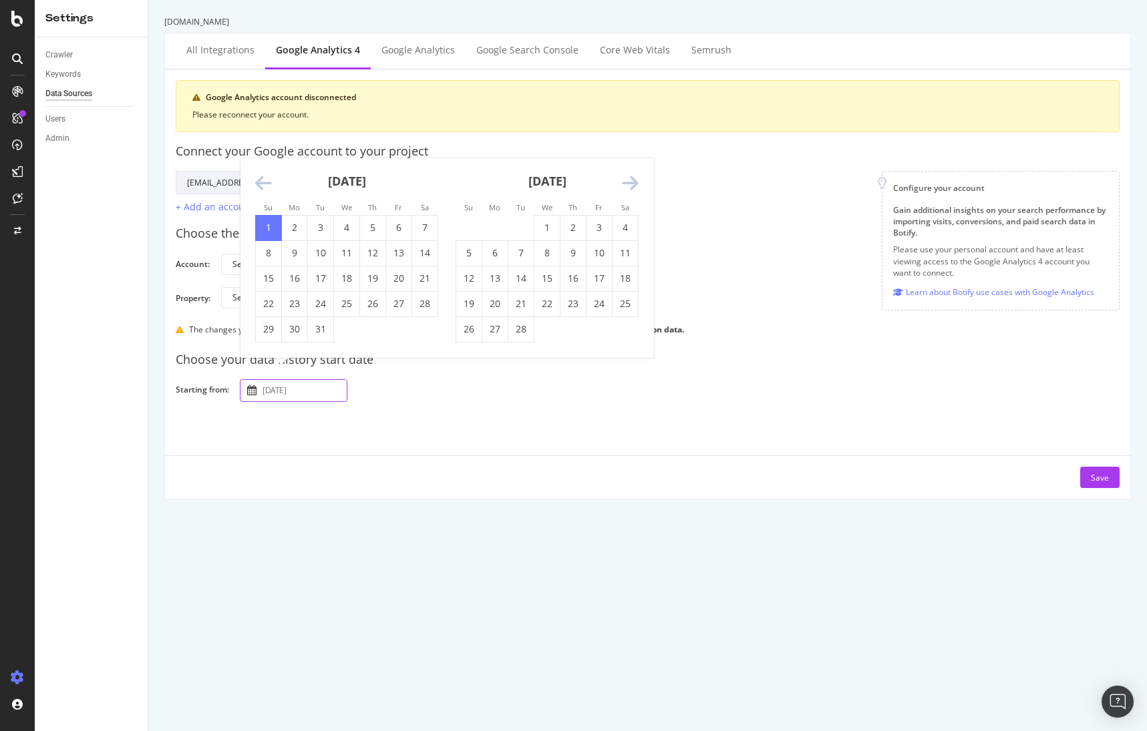
click at [655, 407] on div "Google Analytics account disconnected Please reconnect your account. Connect yo…" at bounding box center [648, 284] width 944 height 408
click at [321, 394] on input "[DATE]" at bounding box center [303, 390] width 87 height 21
click at [632, 170] on div "[DATE]" at bounding box center [546, 186] width 183 height 57
click at [633, 186] on icon "Move forward to switch to the next month." at bounding box center [630, 183] width 17 height 19
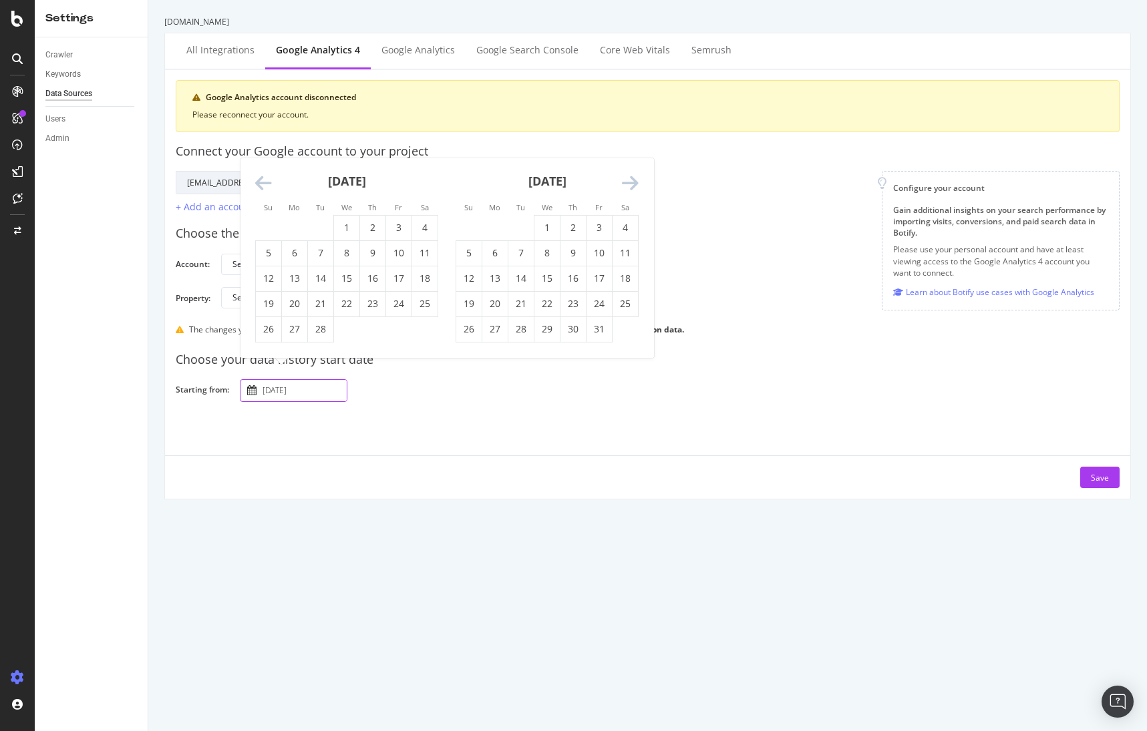
click at [633, 186] on icon "Move forward to switch to the next month." at bounding box center [630, 183] width 17 height 19
click at [633, 186] on div "Su Mo Tu We Th Fr Sa Su Mo Tu We Th Fr Sa [DATE] 1 2 3 4 5 6 7 8 9 10 11 12 13 …" at bounding box center [446, 258] width 413 height 200
click at [638, 165] on icon "Move forward to switch to the next month." at bounding box center [630, 158] width 17 height 19
click at [638, 164] on div "[DATE]" at bounding box center [546, 186] width 183 height 57
click at [636, 173] on div "[DATE]" at bounding box center [546, 186] width 183 height 57
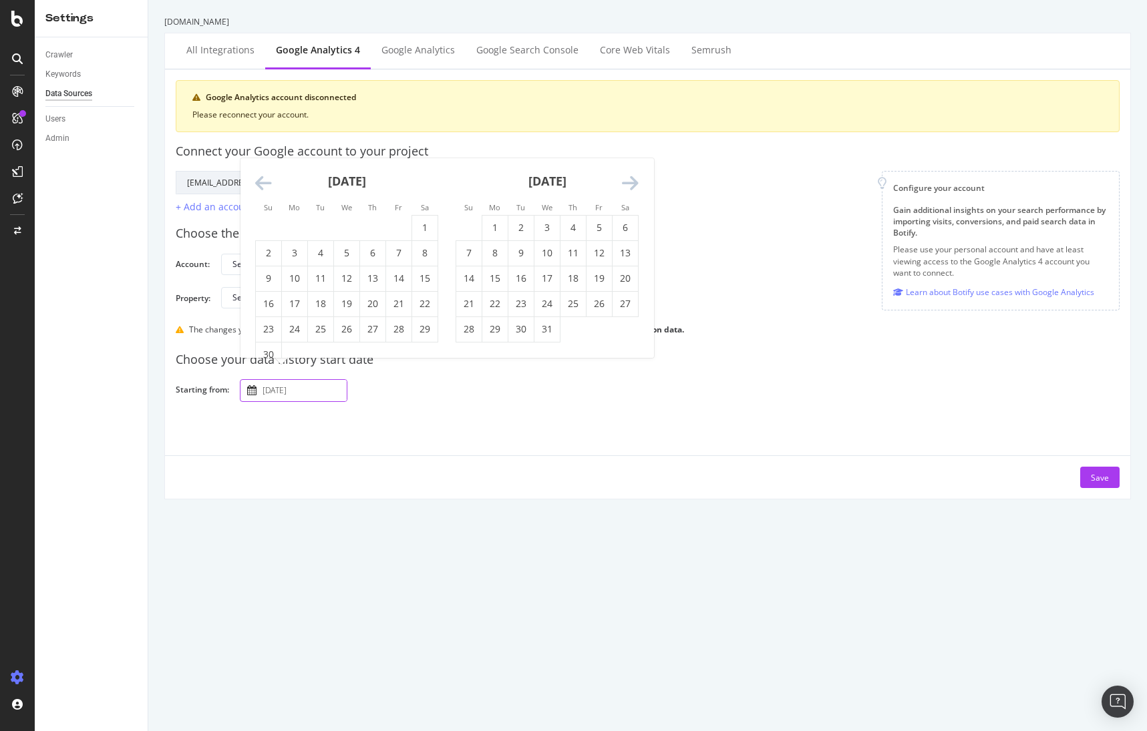
click at [636, 180] on icon "Move forward to switch to the next month." at bounding box center [630, 183] width 17 height 19
click at [636, 180] on li "Sa" at bounding box center [625, 181] width 26 height 13
click at [634, 166] on icon "Move forward to switch to the next month." at bounding box center [630, 158] width 17 height 19
click at [632, 184] on icon "Move forward to switch to the next month." at bounding box center [630, 183] width 17 height 19
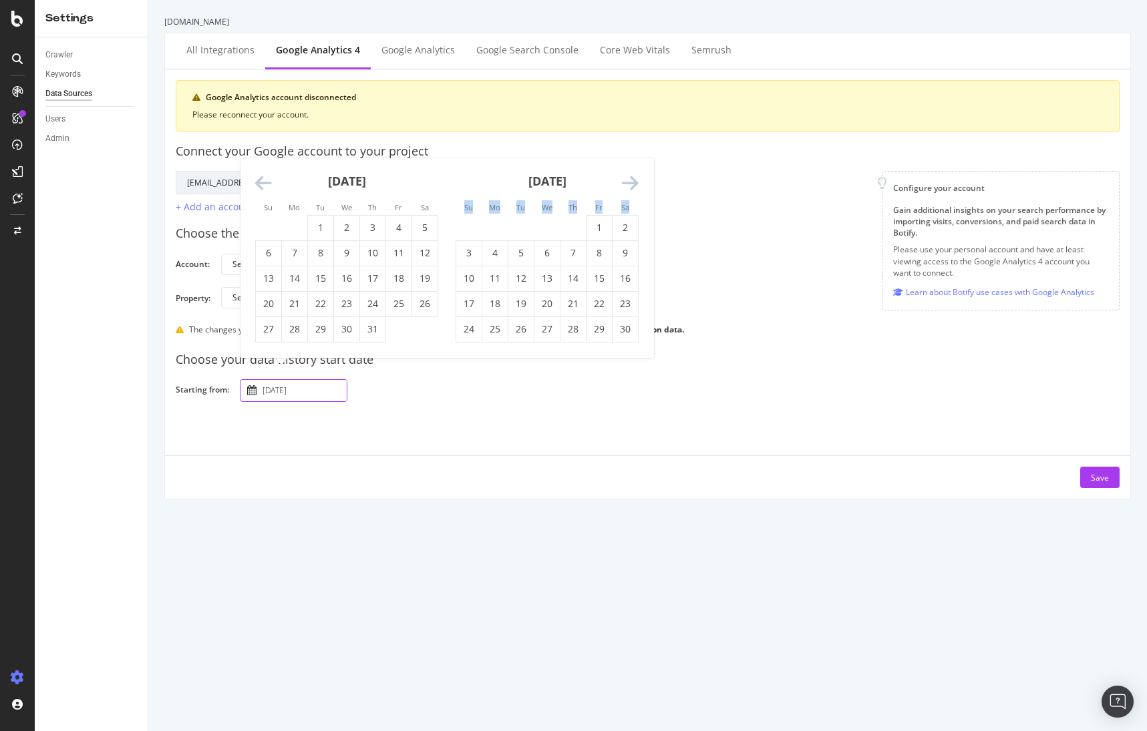
click at [631, 177] on icon "Move forward to switch to the next month." at bounding box center [630, 183] width 17 height 19
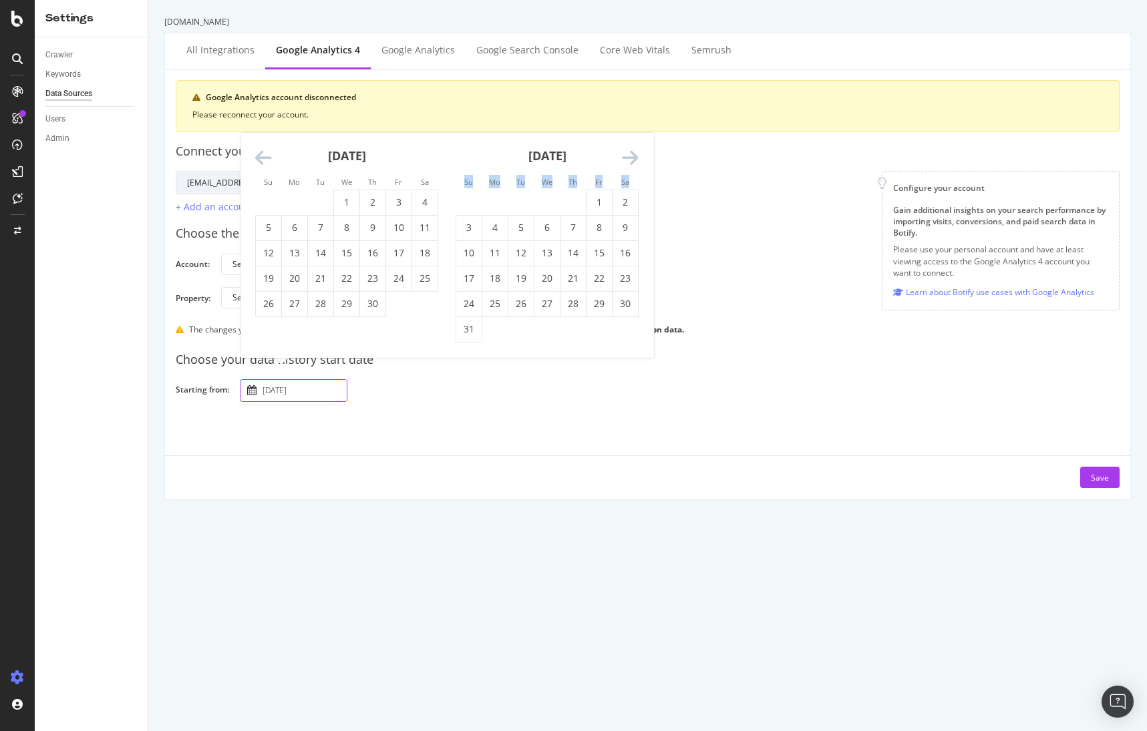
click at [631, 177] on li "Sa" at bounding box center [625, 181] width 26 height 13
click at [631, 170] on div "[DATE]" at bounding box center [546, 161] width 183 height 57
click at [632, 168] on div "[DATE]" at bounding box center [546, 161] width 183 height 57
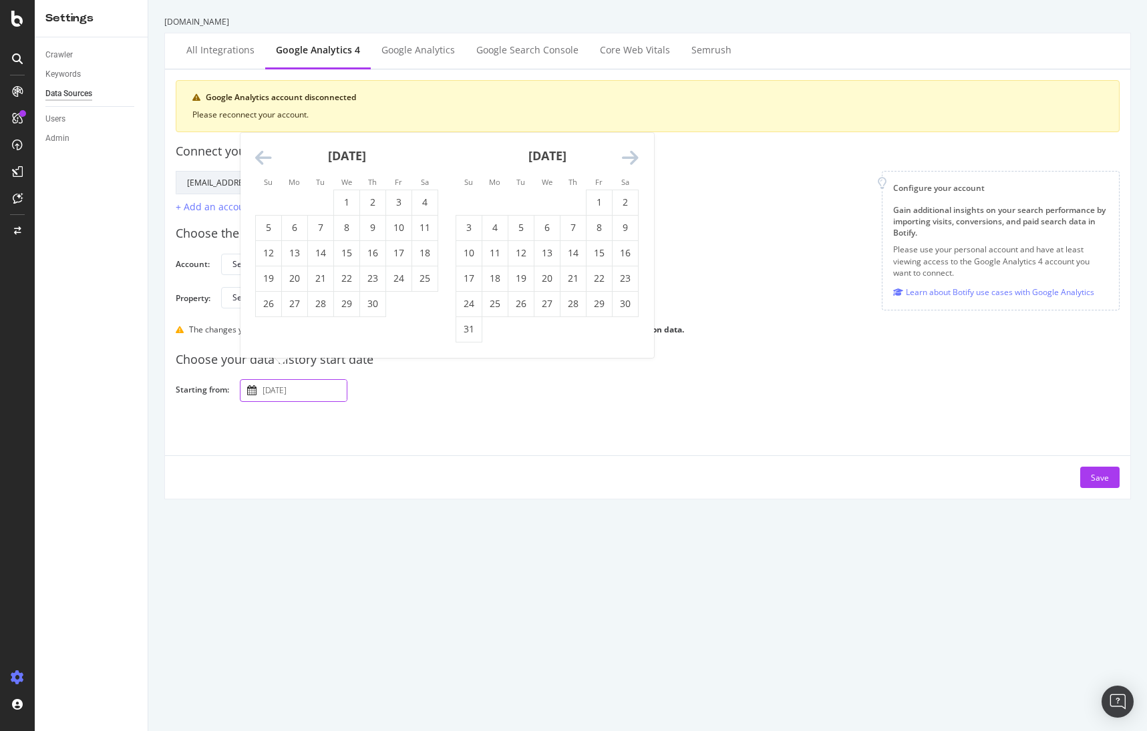
click at [632, 166] on icon "Move forward to switch to the next month." at bounding box center [630, 158] width 17 height 19
click at [632, 166] on div "[DATE]" at bounding box center [546, 186] width 183 height 57
click at [633, 178] on icon "Move forward to switch to the next month." at bounding box center [630, 183] width 17 height 19
click at [634, 158] on icon "Move forward to switch to the next month." at bounding box center [630, 158] width 17 height 19
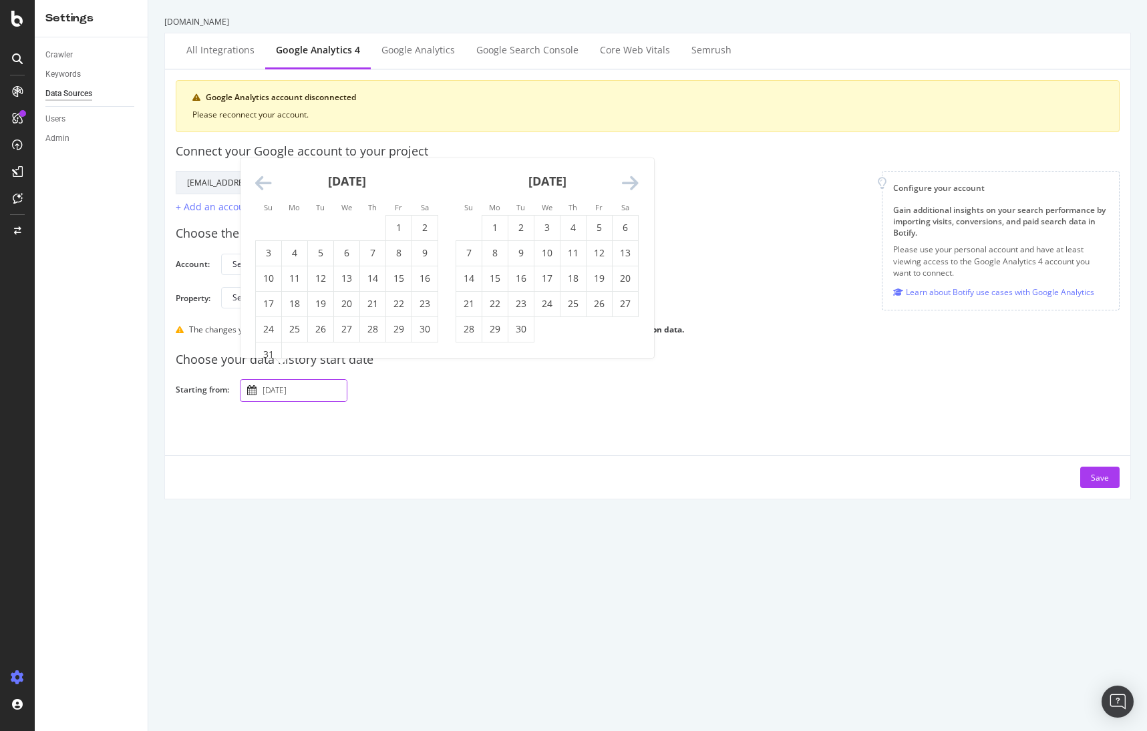
click at [634, 180] on icon "Move forward to switch to the next month." at bounding box center [630, 183] width 17 height 19
click at [634, 180] on li "Sa" at bounding box center [625, 181] width 26 height 13
click at [640, 162] on div "[DATE] 1 2 3 4 5 6 7 8 9 10 11 12 13 14 15 16 17 18 19 20 21 22 23 24 25 26 27 …" at bounding box center [547, 238] width 200 height 210
click at [631, 162] on icon "Move forward to switch to the next month." at bounding box center [630, 158] width 17 height 19
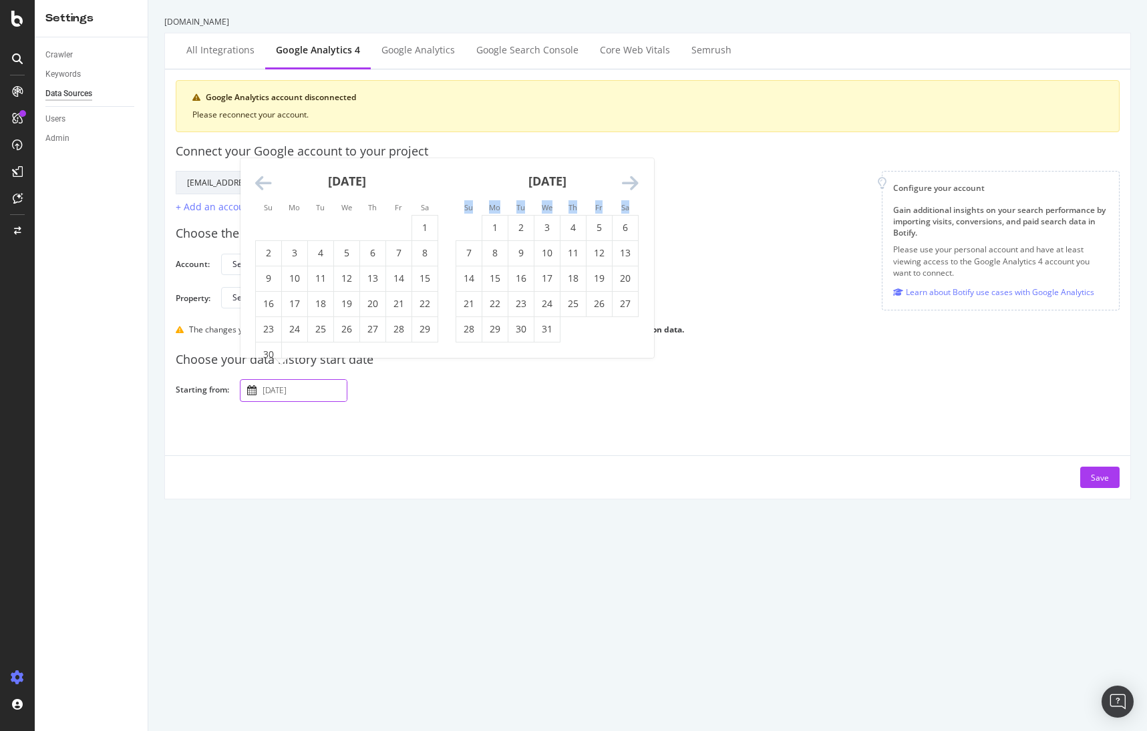
click at [632, 177] on icon "Move forward to switch to the next month." at bounding box center [630, 183] width 17 height 19
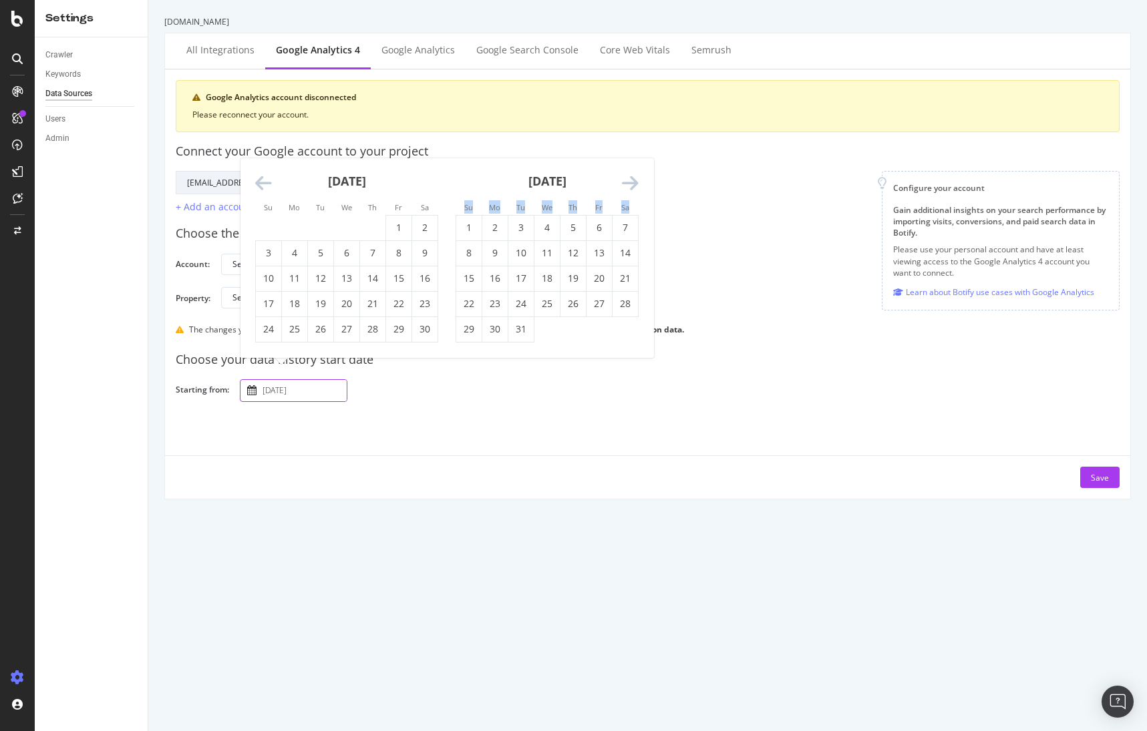
click at [632, 177] on icon "Move forward to switch to the next month." at bounding box center [630, 183] width 17 height 19
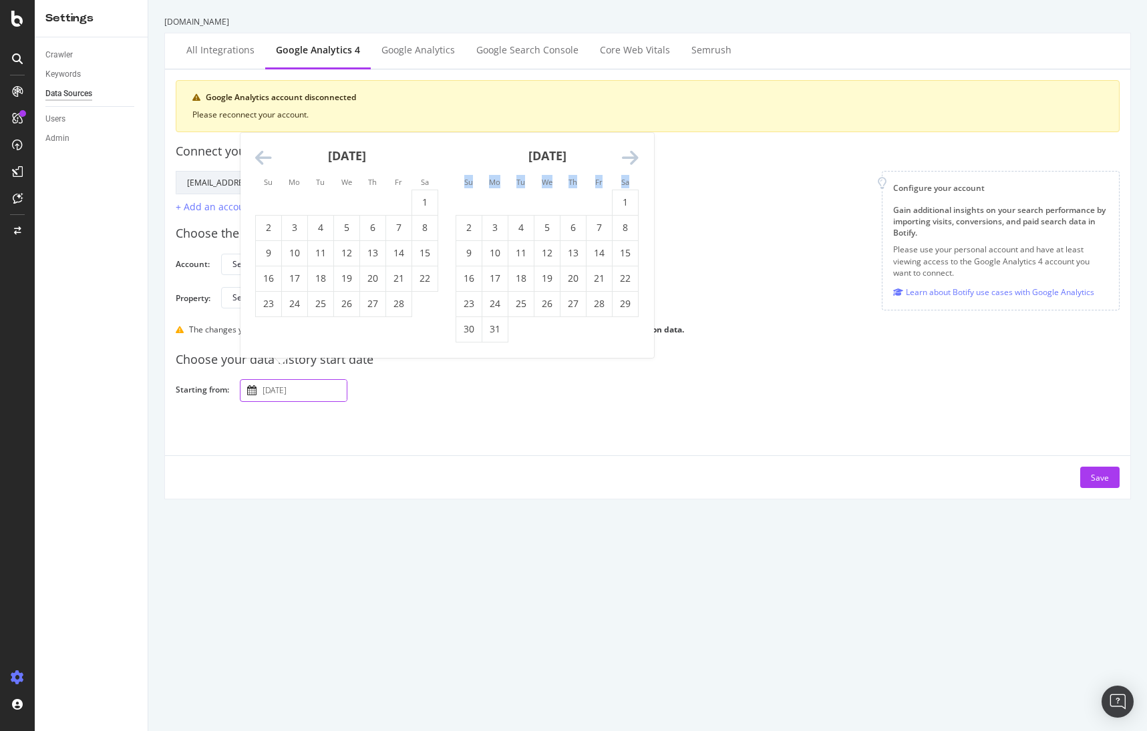
click at [632, 177] on li "Sa" at bounding box center [625, 181] width 26 height 13
click at [636, 167] on div "[DATE] 1 2 3 4 5 6 7 8 9 10 11 12 13 14 15 16 17 18 19 20 21 22 23 24 25 26 27 …" at bounding box center [446, 245] width 413 height 225
click at [632, 154] on icon "Move forward to switch to the next month." at bounding box center [630, 158] width 17 height 19
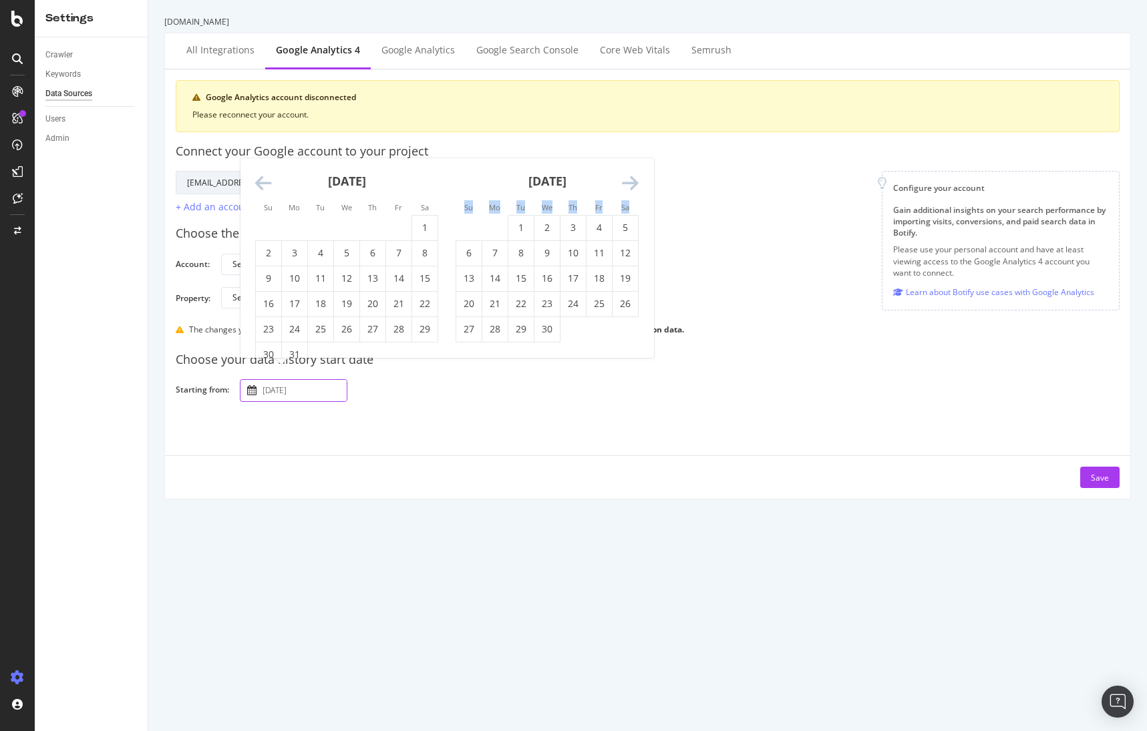
click at [630, 180] on icon "Move forward to switch to the next month." at bounding box center [630, 183] width 17 height 19
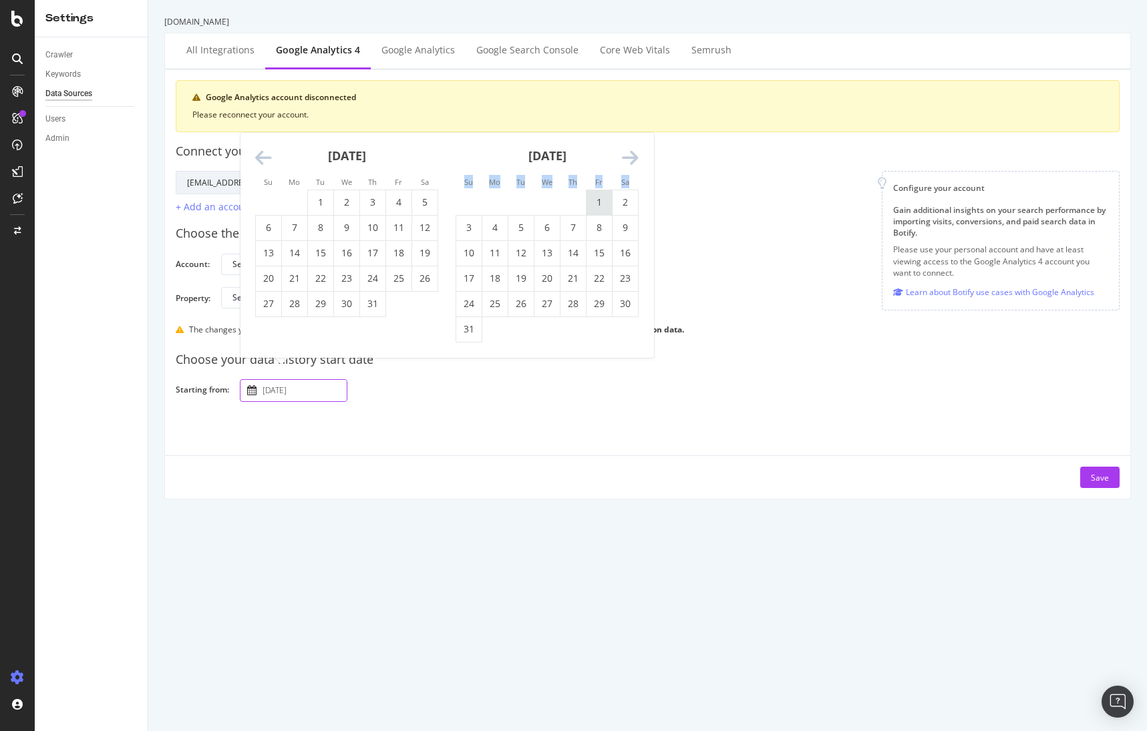
click at [605, 208] on td "1" at bounding box center [599, 202] width 26 height 25
type input "[DATE]"
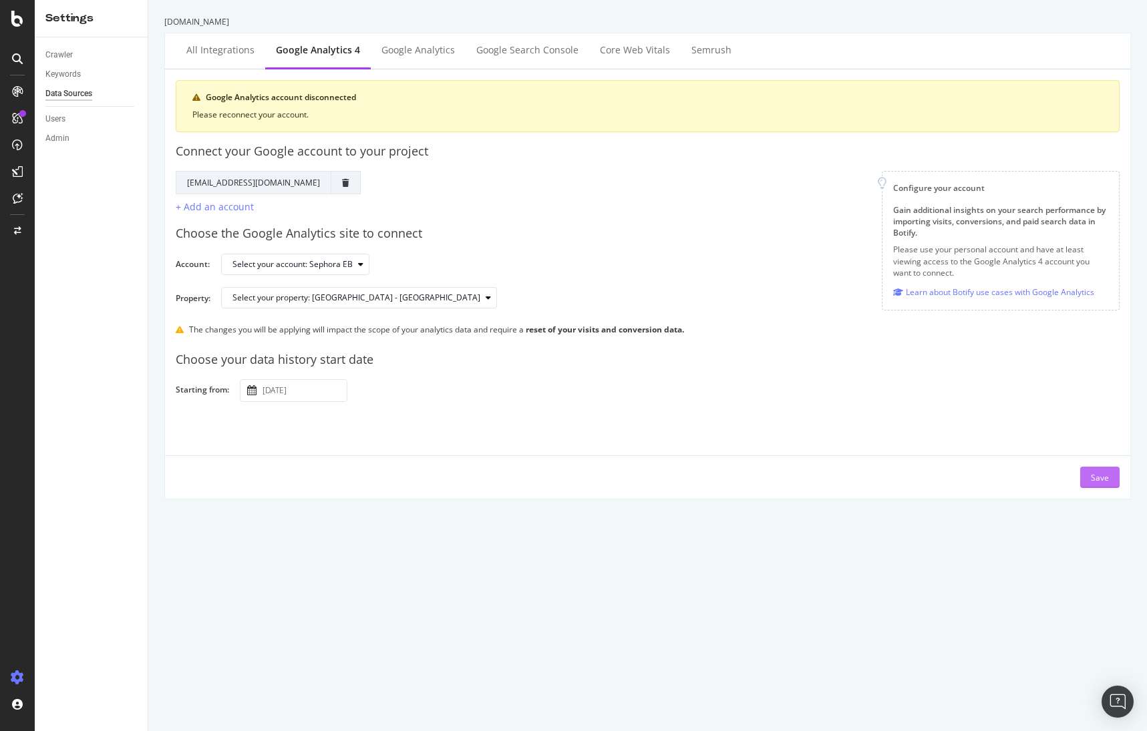
click at [1091, 475] on div "Save" at bounding box center [1100, 477] width 18 height 11
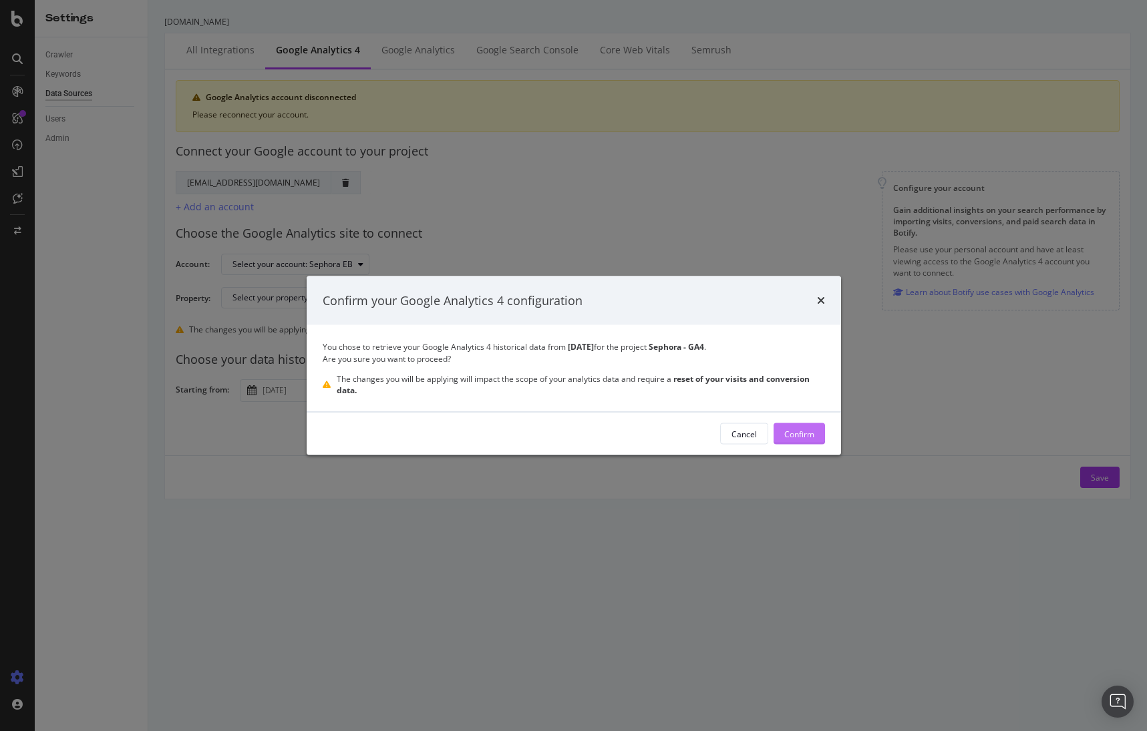
click at [822, 437] on button "Confirm" at bounding box center [798, 433] width 51 height 21
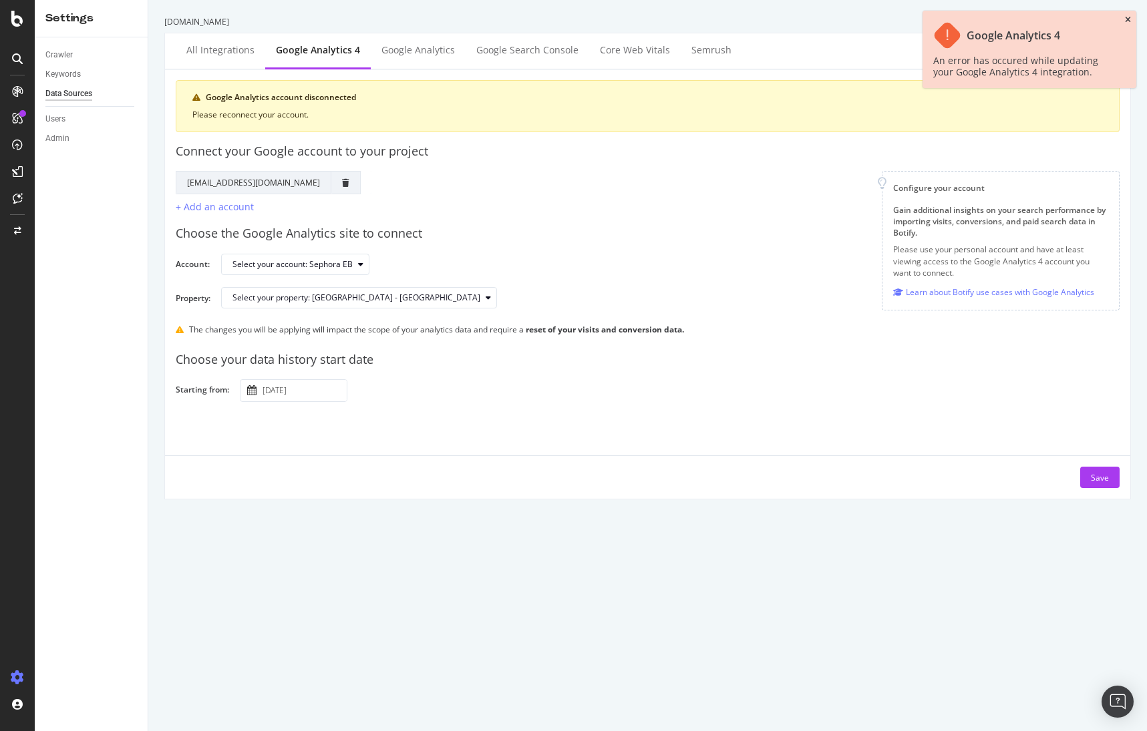
click at [1129, 22] on icon "close toast" at bounding box center [1128, 20] width 6 height 8
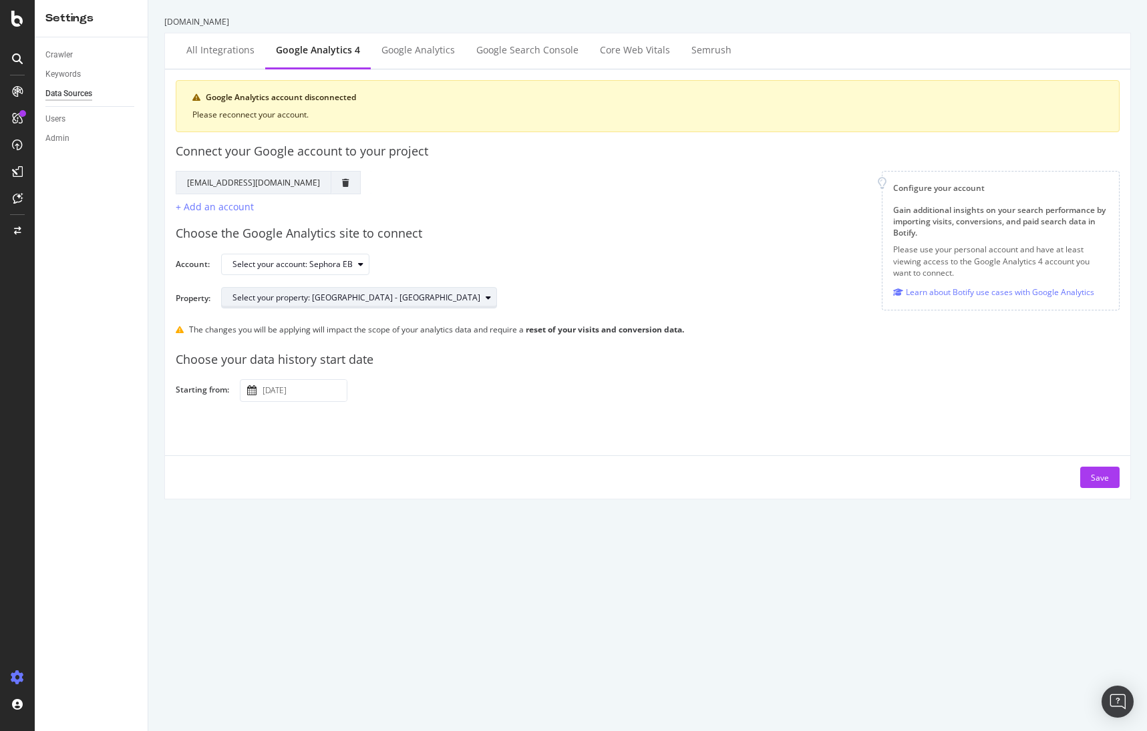
click at [480, 294] on div "button" at bounding box center [488, 298] width 16 height 8
click at [292, 318] on div "Sephora - GA4" at bounding box center [266, 320] width 55 height 11
drag, startPoint x: 669, startPoint y: 319, endPoint x: 675, endPoint y: 351, distance: 31.8
click at [669, 320] on div "The changes you will be applying will impact the scope of your analytics data a…" at bounding box center [648, 329] width 944 height 21
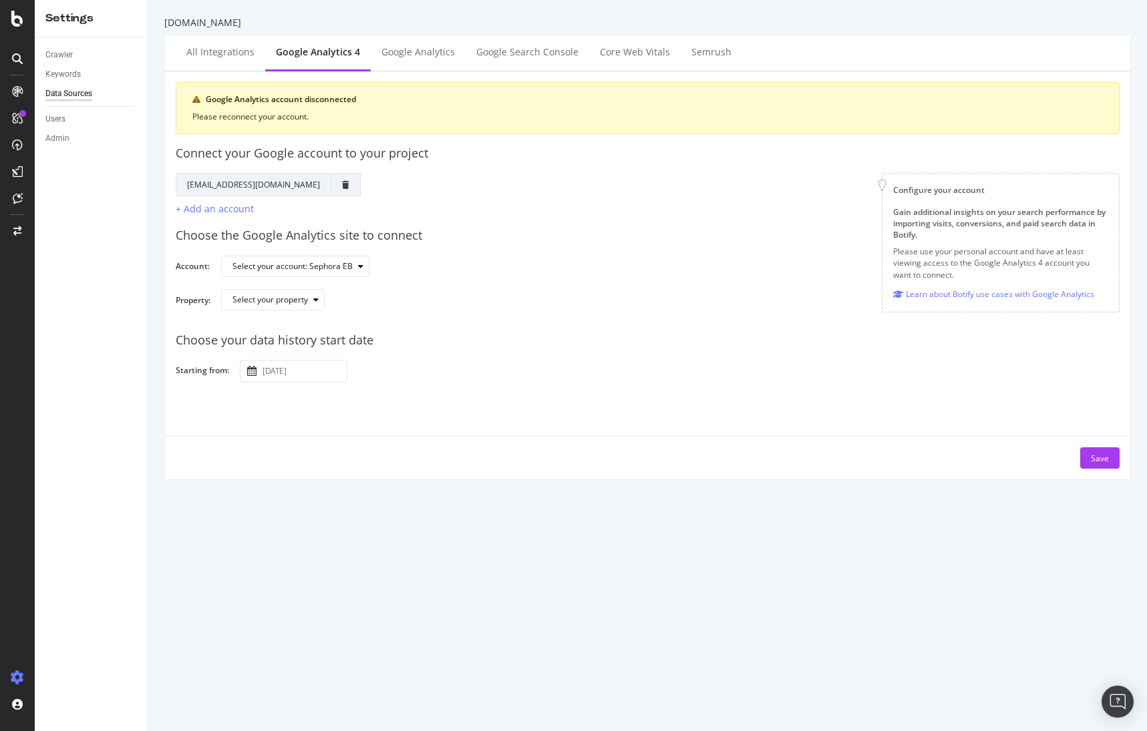
click at [556, 256] on div "Select your account: Sephora EB" at bounding box center [665, 266] width 888 height 23
click at [25, 20] on div at bounding box center [17, 19] width 32 height 16
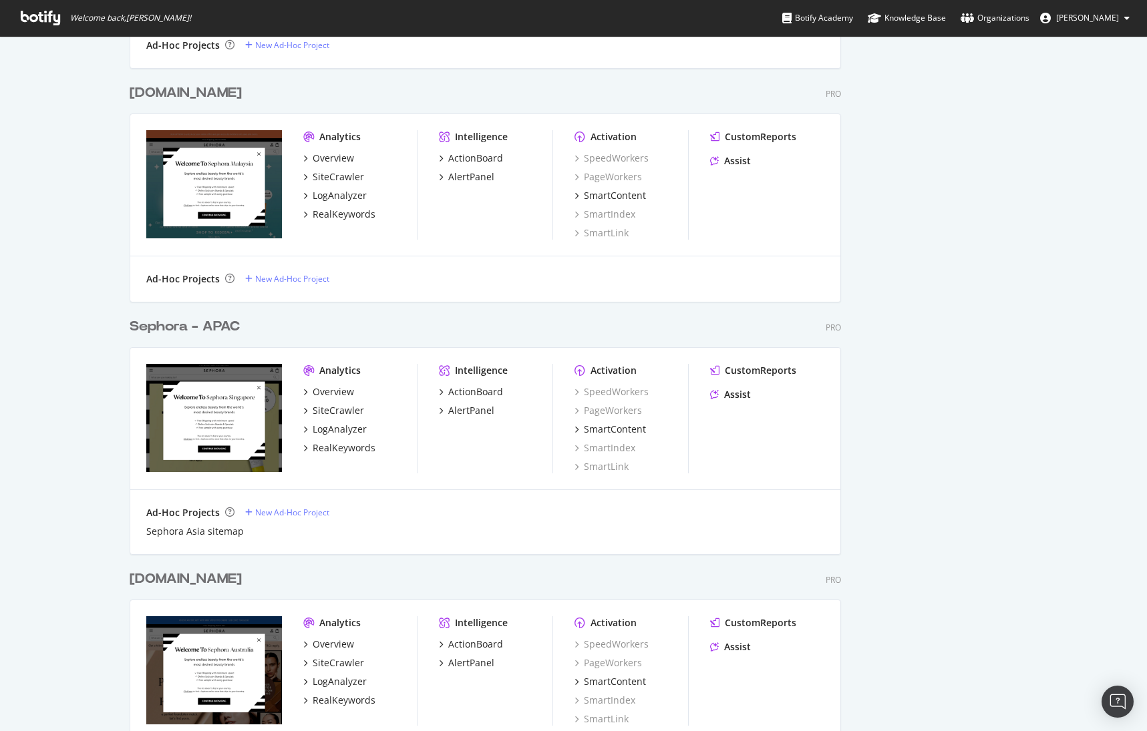
scroll to position [1652, 0]
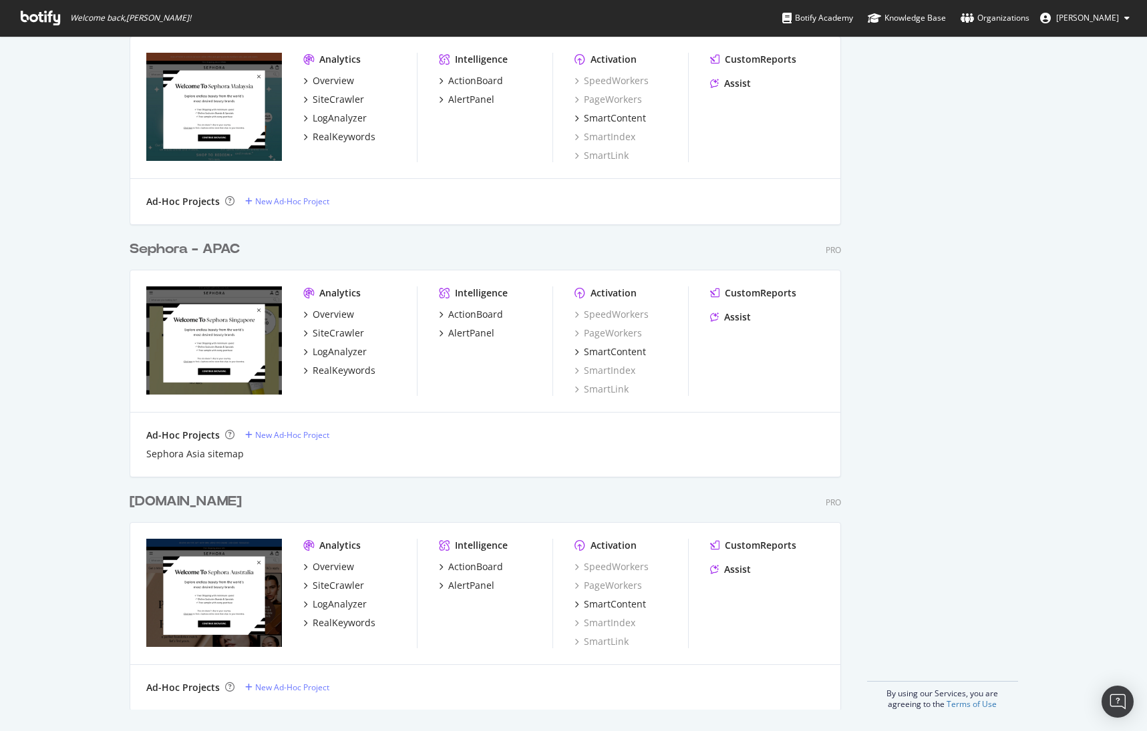
click at [210, 252] on div "Sephora - APAC" at bounding box center [185, 249] width 110 height 19
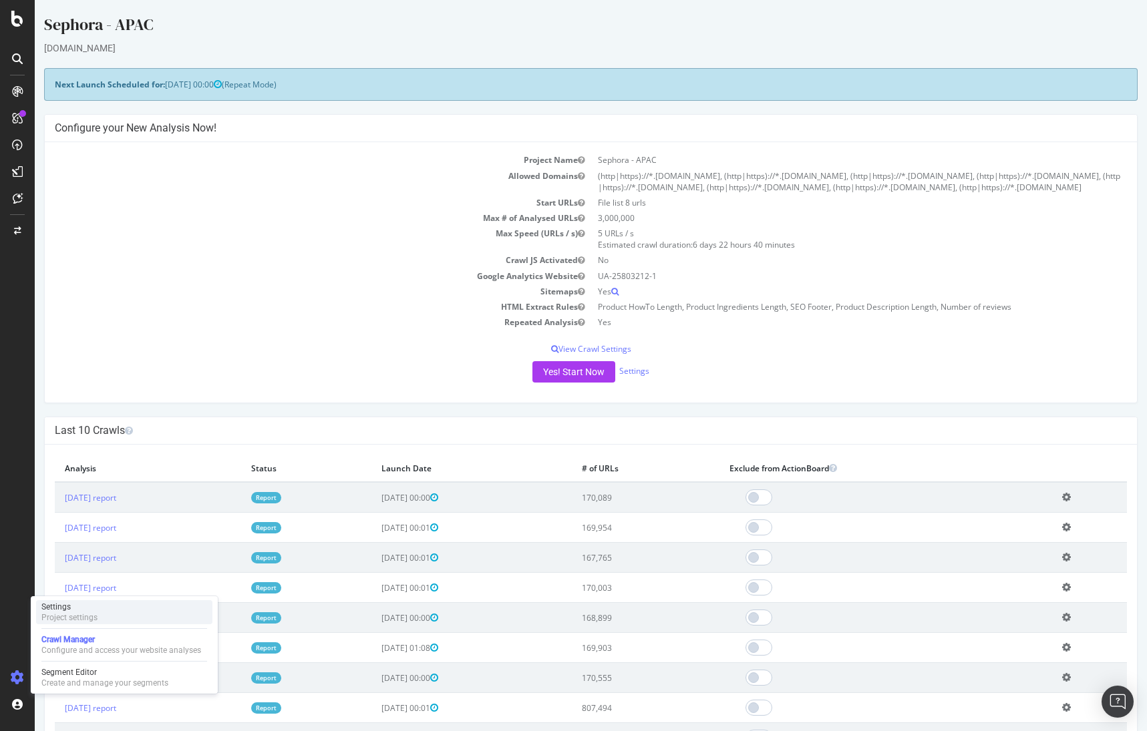
click at [88, 617] on div "Project settings" at bounding box center [69, 617] width 56 height 11
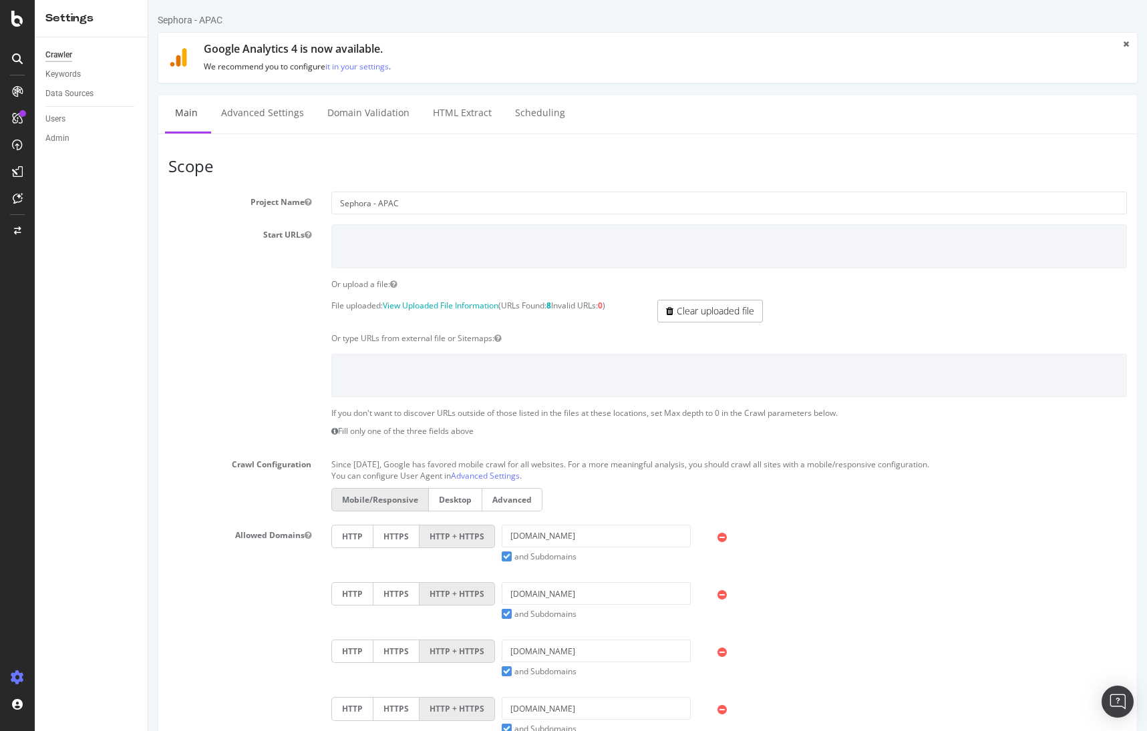
click at [74, 102] on div "Data Sources" at bounding box center [96, 93] width 102 height 19
click at [75, 94] on div "Data Sources" at bounding box center [69, 94] width 48 height 14
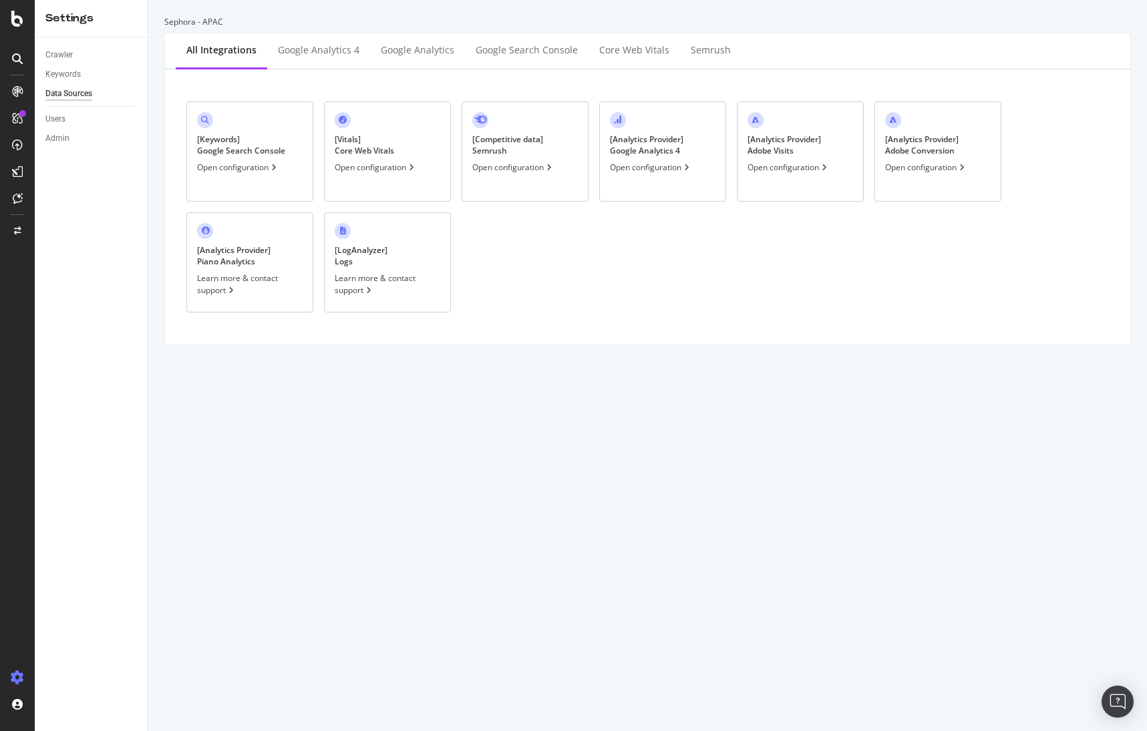
click at [705, 178] on div "[ Analytics Provider ] Google Analytics 4 Open configuration" at bounding box center [662, 152] width 127 height 100
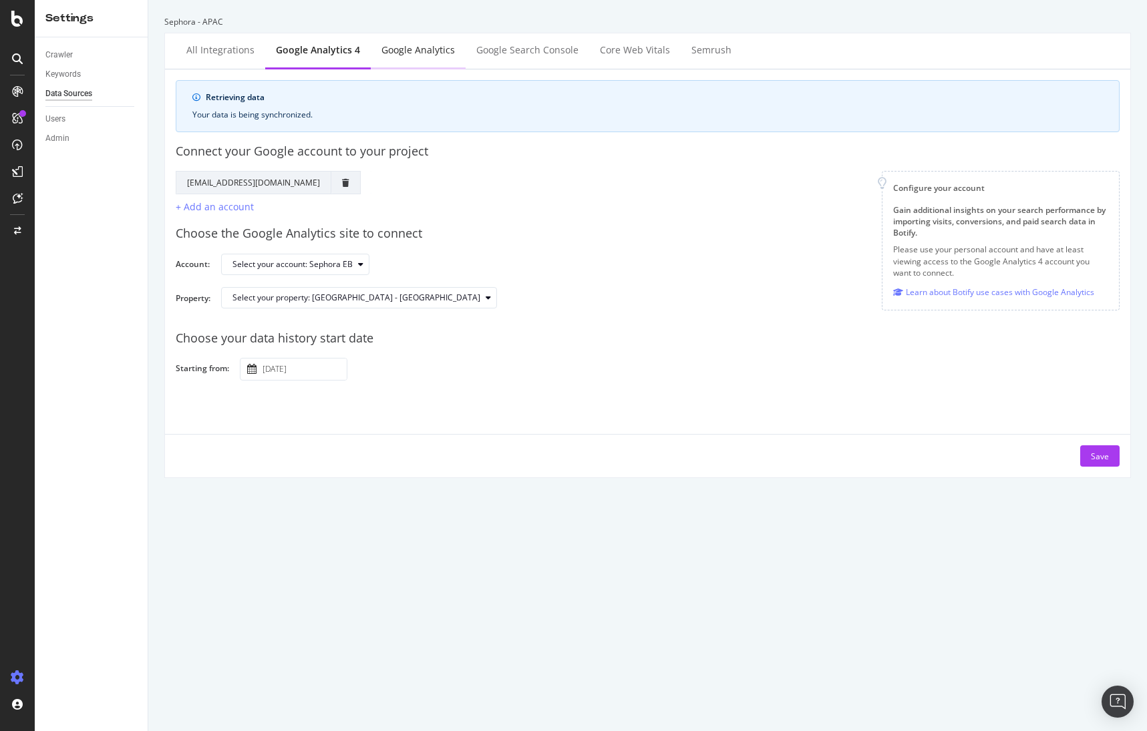
click at [405, 57] on div "Google Analytics" at bounding box center [418, 51] width 95 height 37
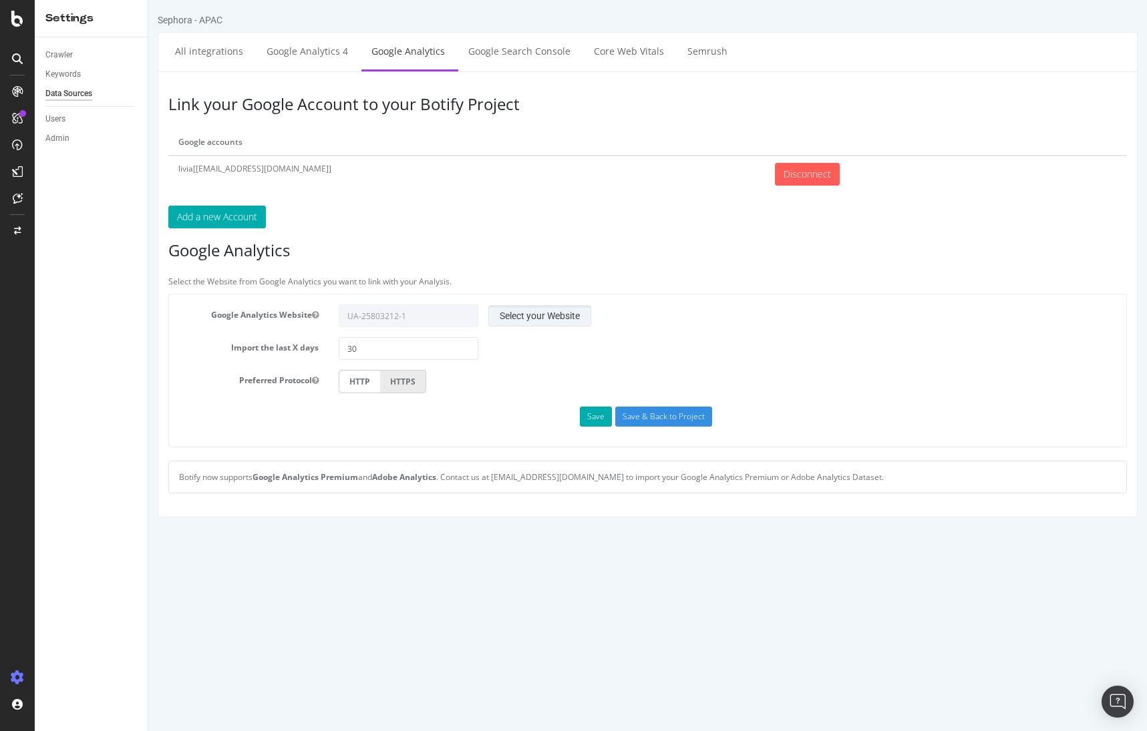
click at [520, 321] on button "Select your Website" at bounding box center [539, 315] width 103 height 21
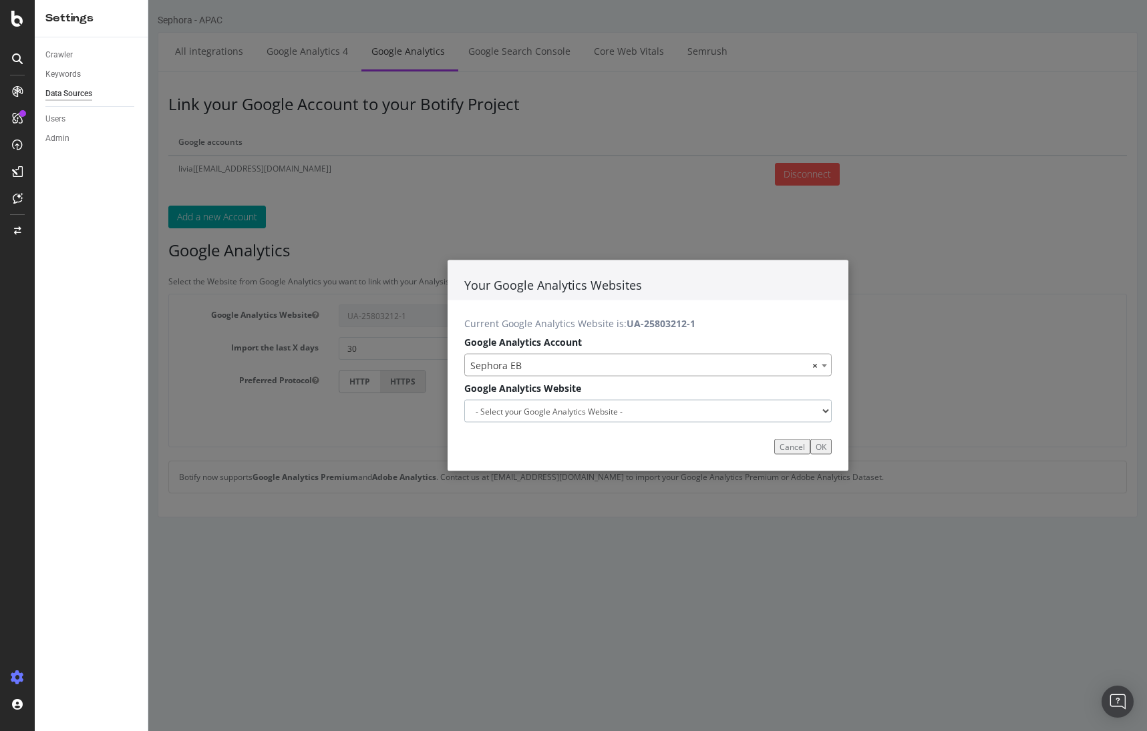
drag, startPoint x: 735, startPoint y: 411, endPoint x: 769, endPoint y: 299, distance: 118.1
click at [769, 299] on div "Your Google Analytics Websites Current Google Analytics Website is: UA-25803212…" at bounding box center [647, 366] width 401 height 212
click at [779, 448] on button "Cancel" at bounding box center [792, 446] width 36 height 15
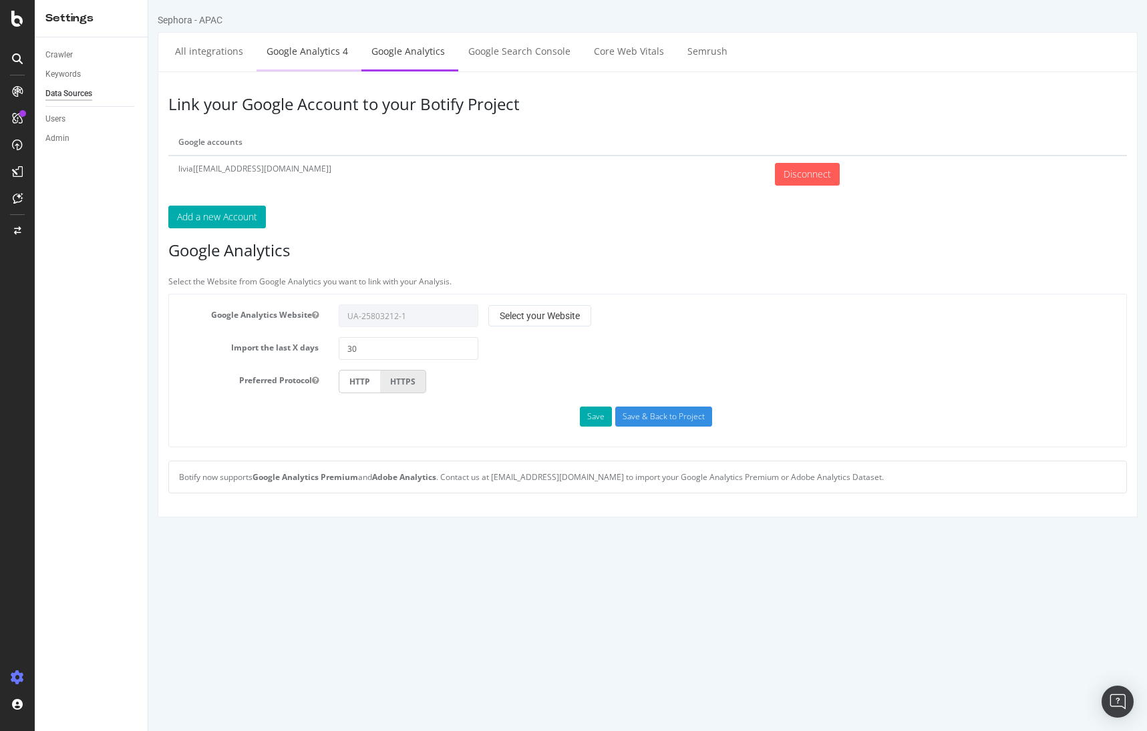
click at [318, 65] on link "Google Analytics 4" at bounding box center [307, 51] width 102 height 37
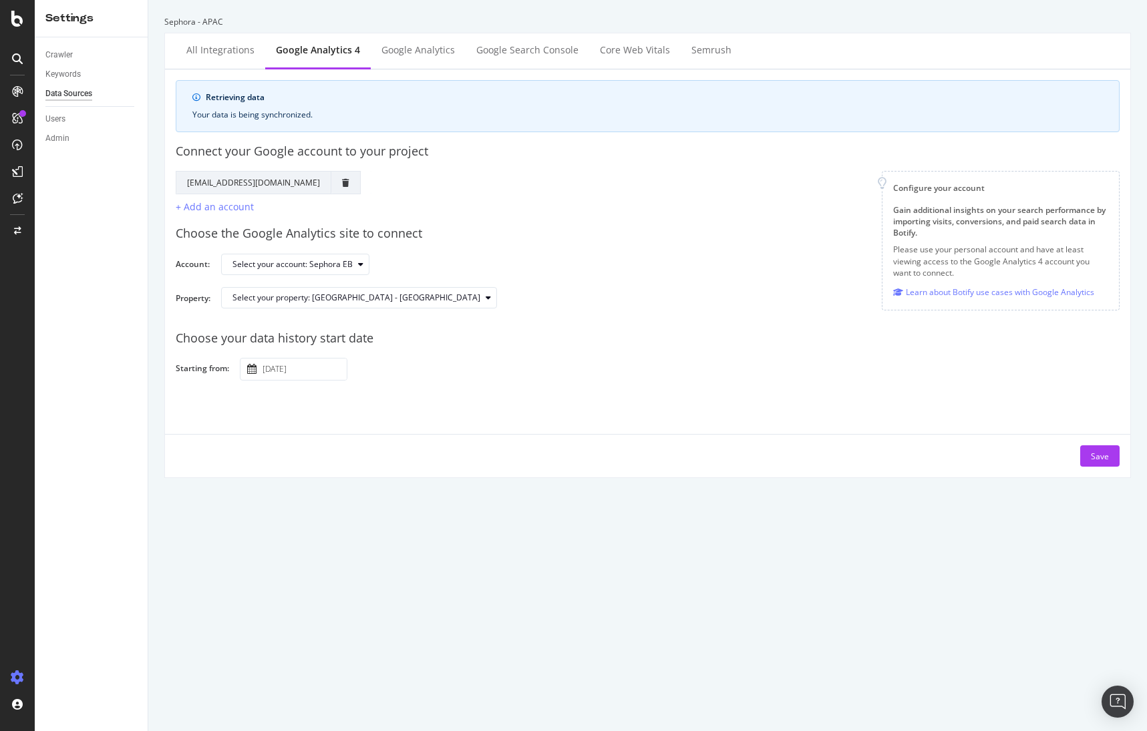
click at [599, 325] on div "Choose your data history start date Starting from: [DATE] Navigate forward to i…" at bounding box center [648, 350] width 944 height 62
click at [480, 295] on div "button" at bounding box center [488, 298] width 16 height 8
click at [422, 279] on div "Choose the Google Analytics site to connect Account: Select your account: Sepho…" at bounding box center [648, 266] width 944 height 105
click at [453, 244] on div "Choose the Google Analytics site to connect Account: Select your account: Sepho…" at bounding box center [648, 266] width 944 height 105
click at [371, 303] on div "Select your property: [GEOGRAPHIC_DATA] - [GEOGRAPHIC_DATA]" at bounding box center [364, 298] width 264 height 19
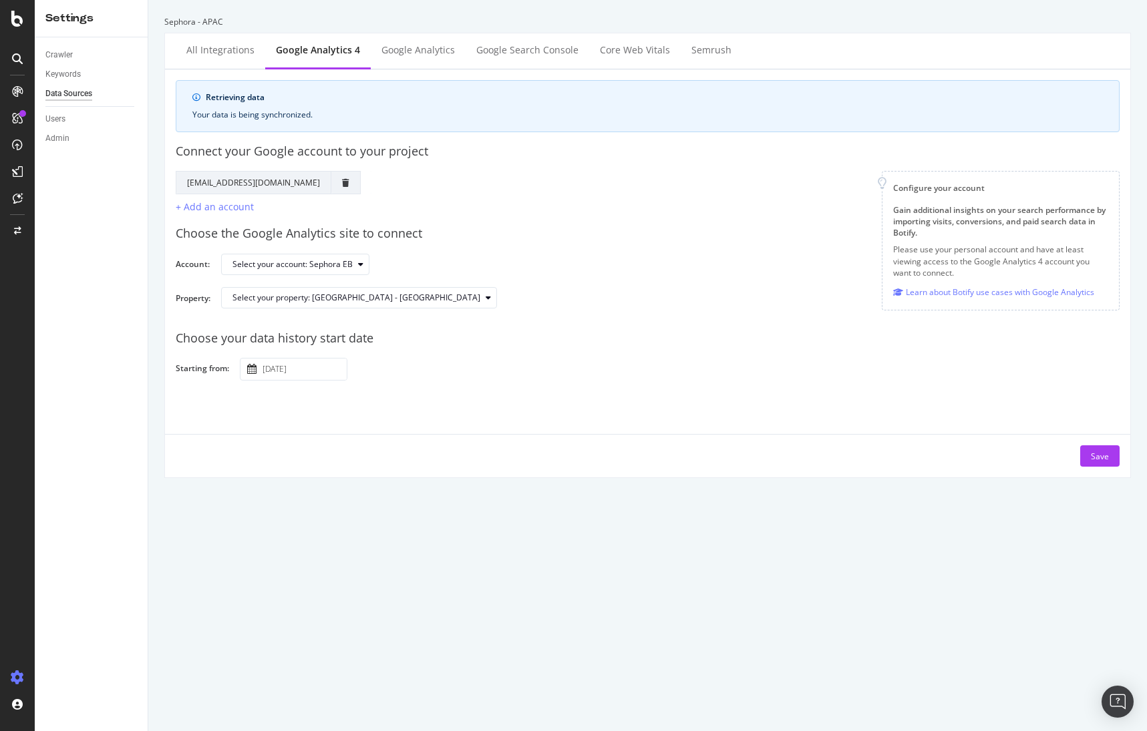
click at [517, 262] on div "Select your account: Sephora EB" at bounding box center [665, 264] width 888 height 23
click at [1099, 458] on button "Save" at bounding box center [1099, 455] width 39 height 21
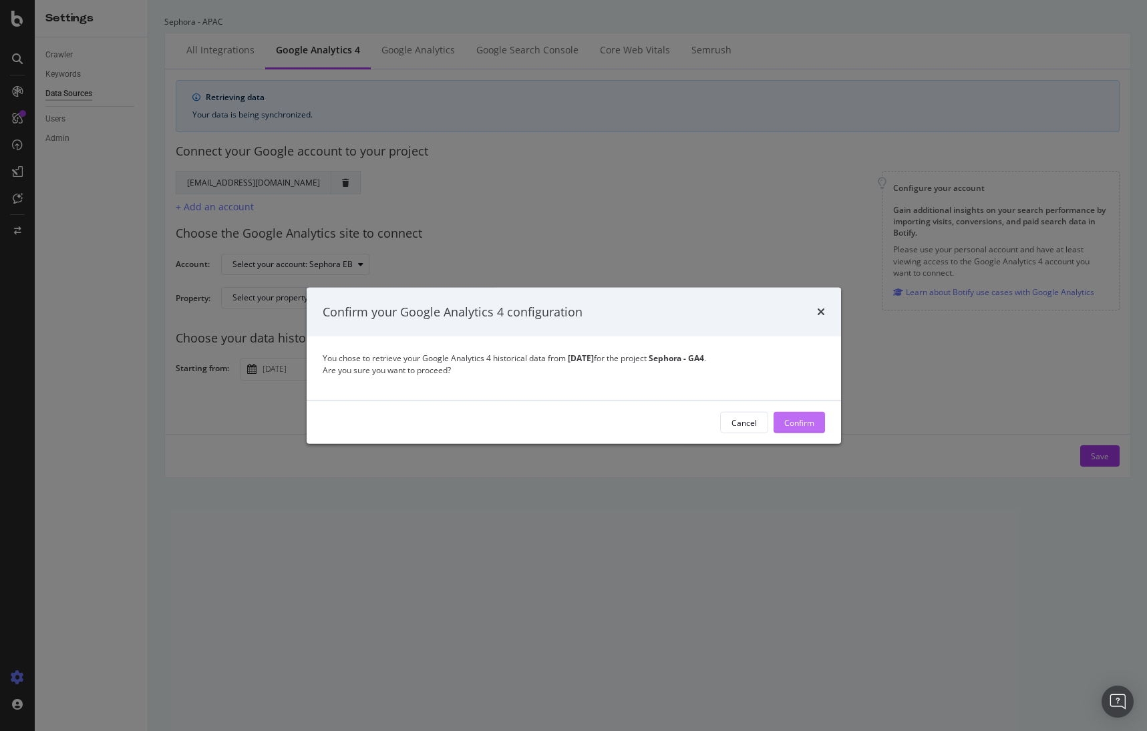
click at [805, 419] on div "Confirm" at bounding box center [799, 422] width 30 height 11
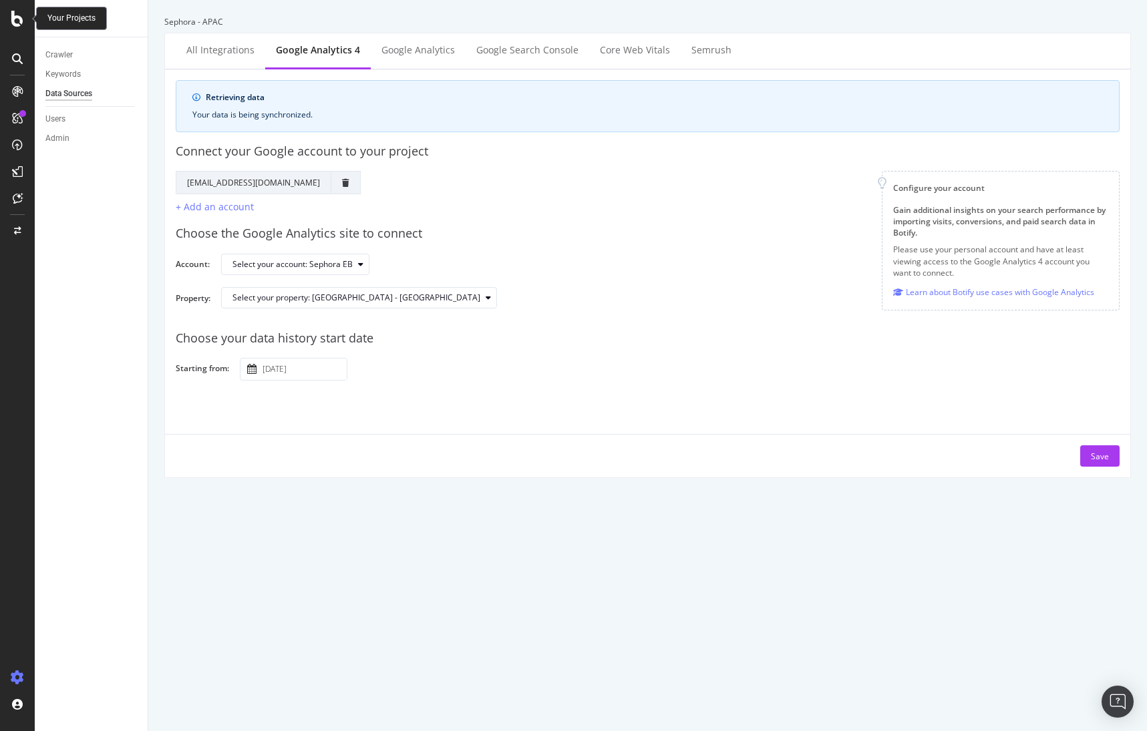
click at [17, 22] on icon at bounding box center [17, 19] width 12 height 16
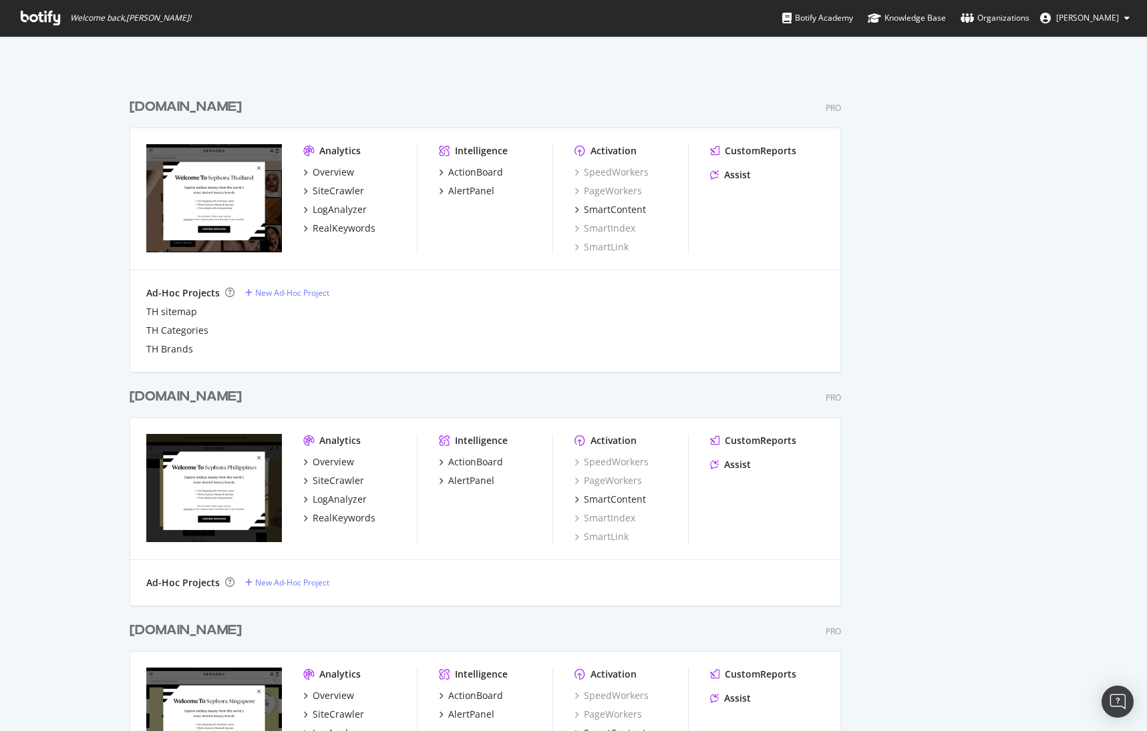
scroll to position [1652, 0]
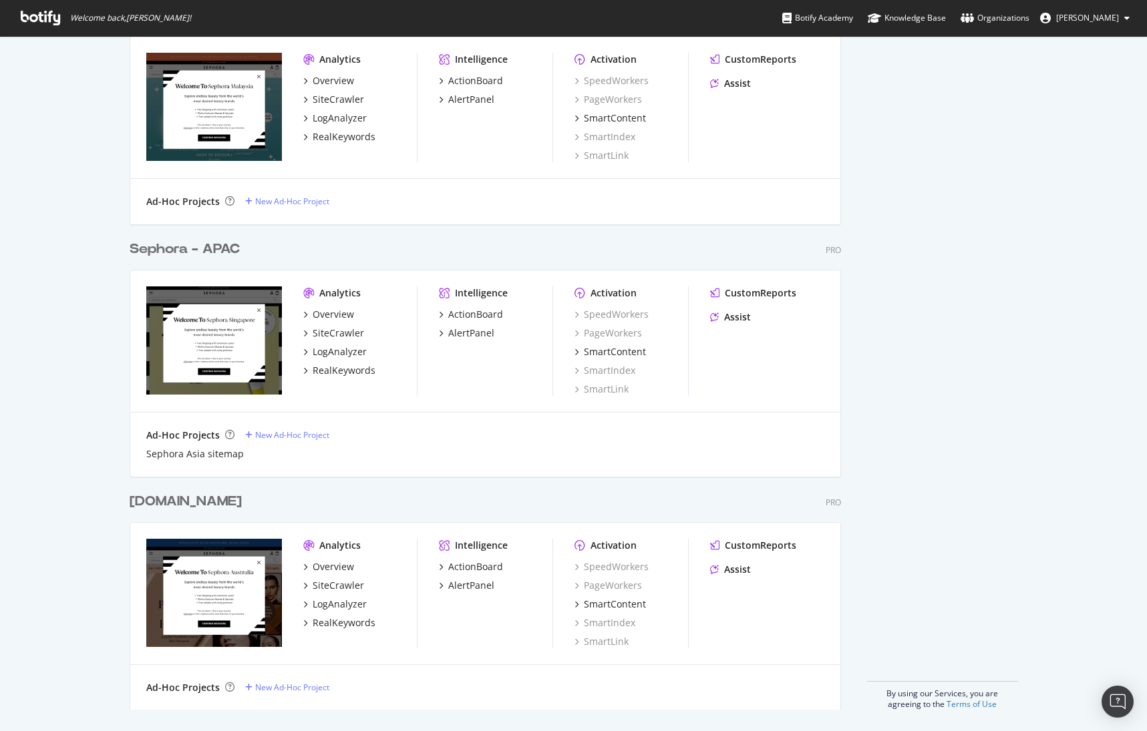
click at [210, 506] on div "[DOMAIN_NAME]" at bounding box center [186, 501] width 112 height 19
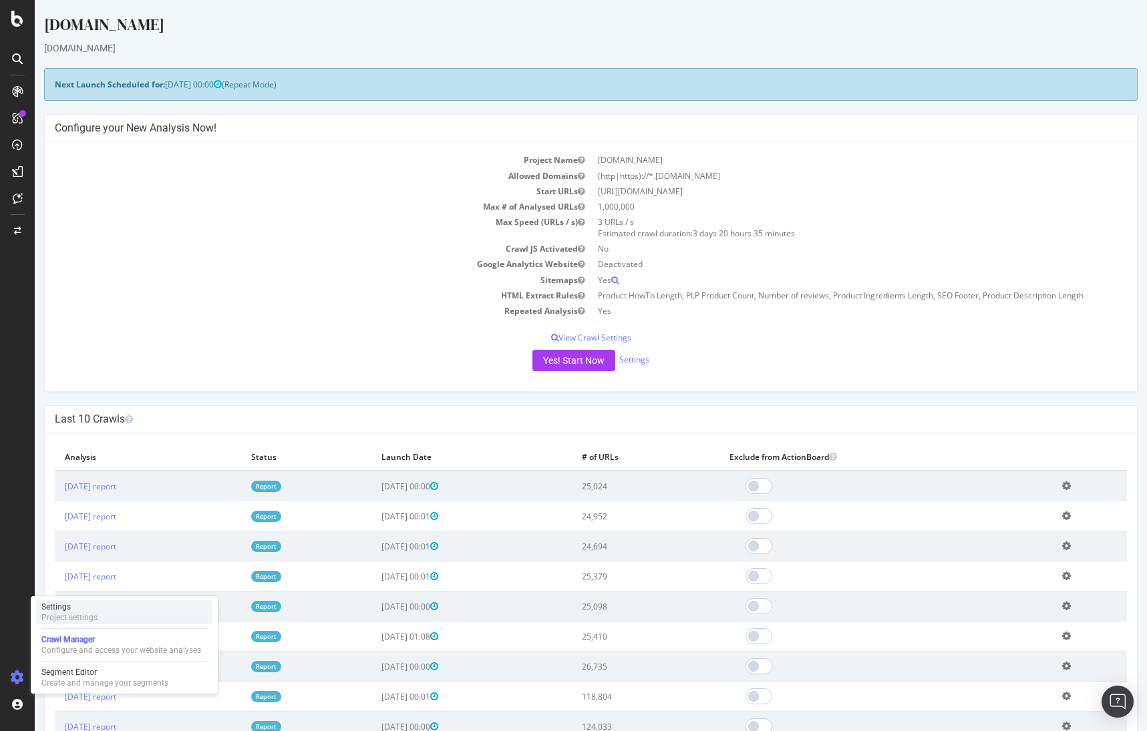
click at [97, 618] on div "Project settings" at bounding box center [69, 617] width 56 height 11
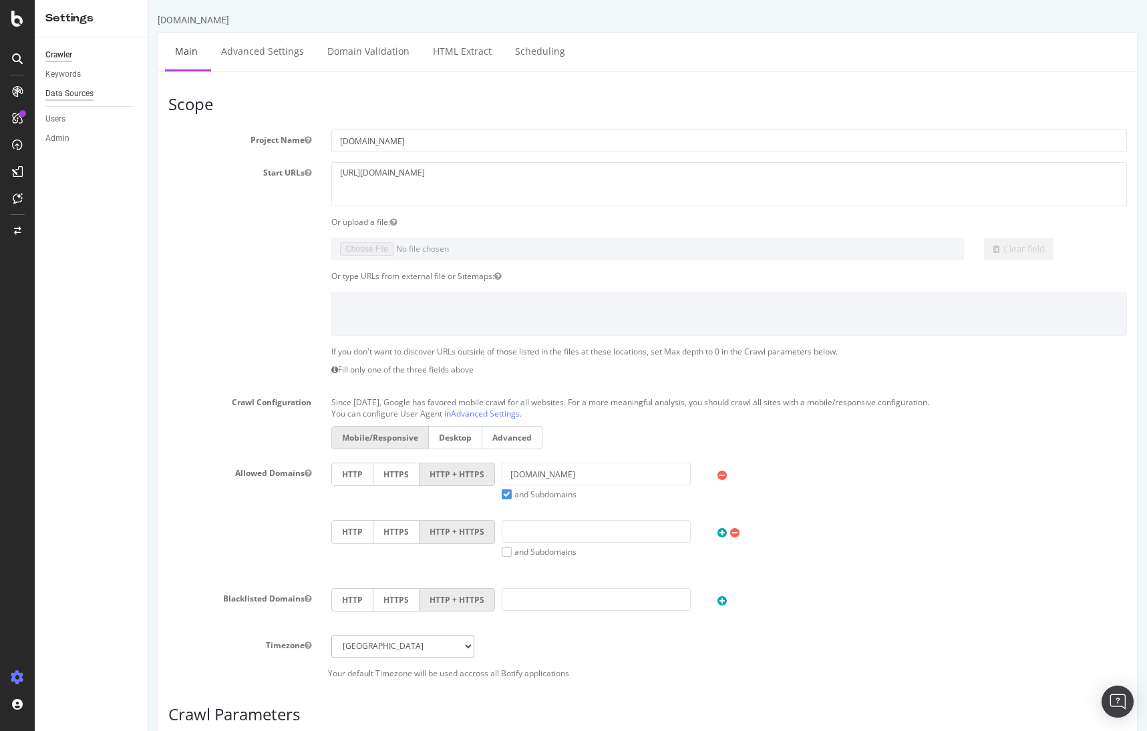
click at [65, 95] on div "Data Sources" at bounding box center [69, 94] width 48 height 14
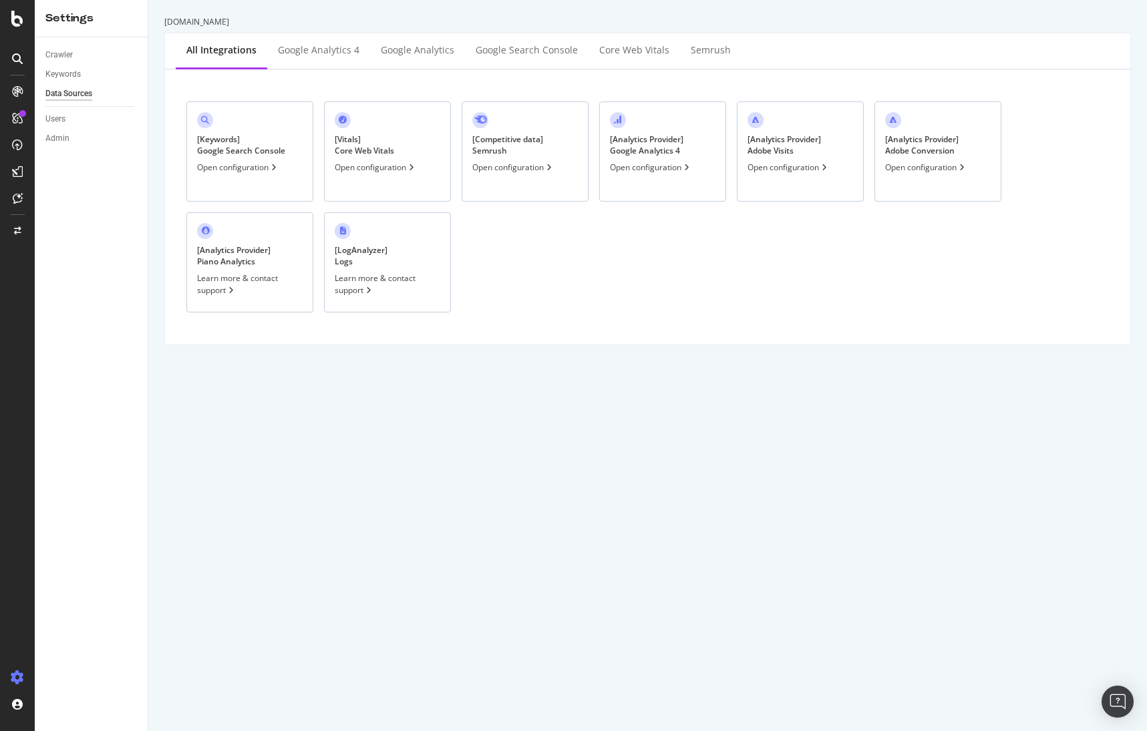
click at [630, 156] on div "[ Analytics Provider ] Google Analytics 4" at bounding box center [646, 145] width 73 height 23
